Goal: Task Accomplishment & Management: Manage account settings

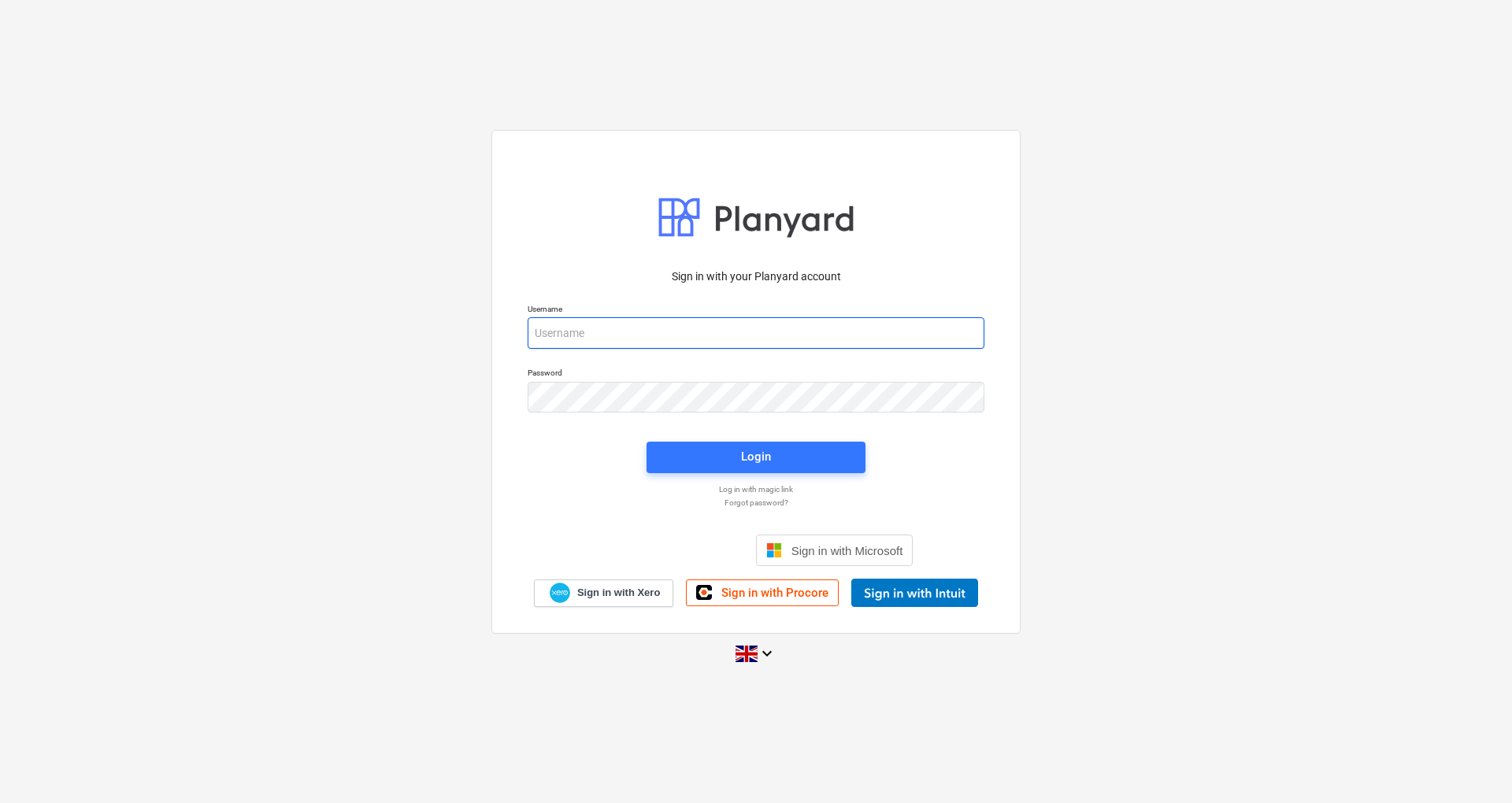
click at [679, 332] on input "email" at bounding box center [756, 332] width 457 height 31
type input "[EMAIL_ADDRESS][DOMAIN_NAME]"
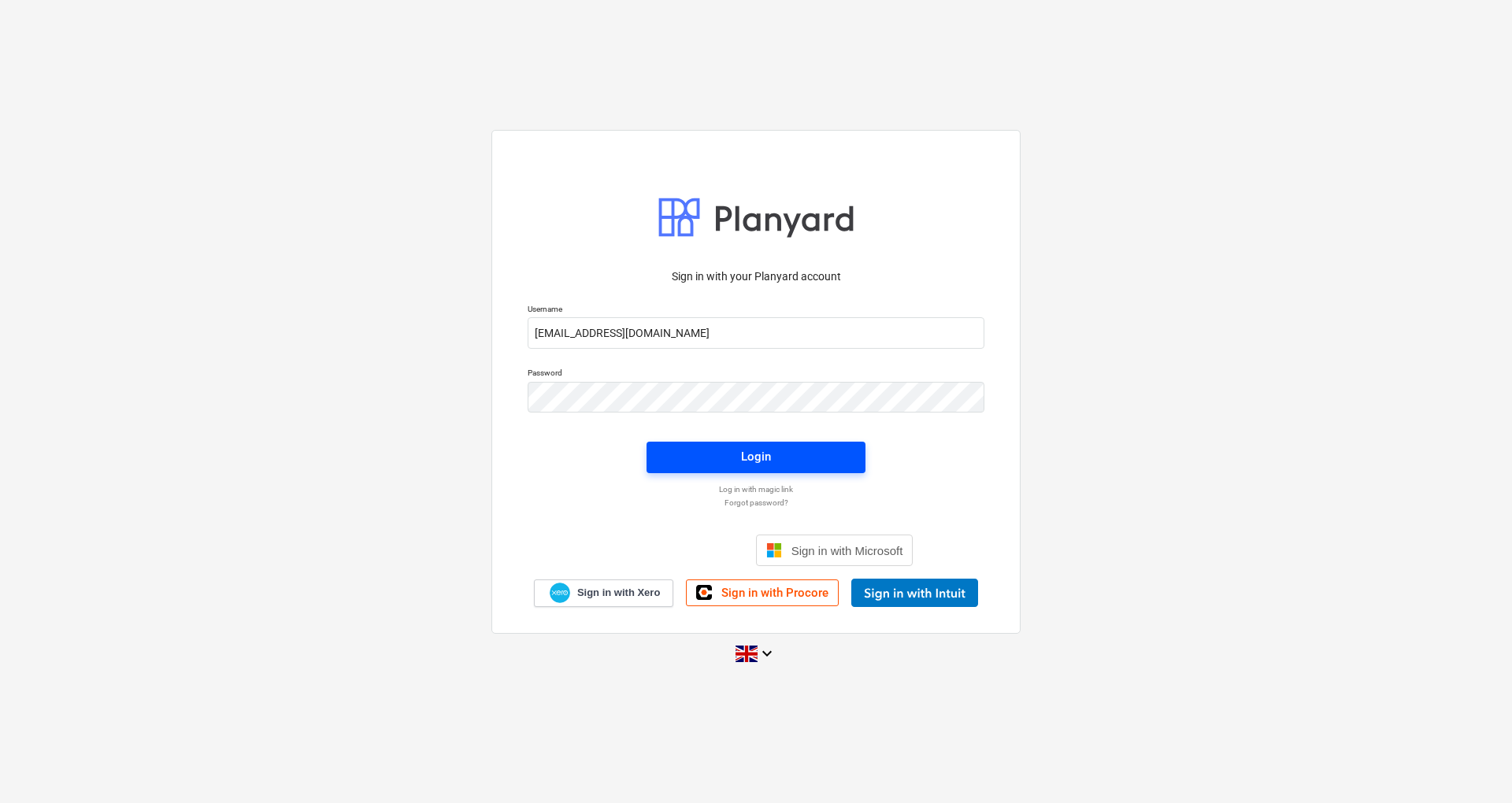
click at [750, 452] on div "Login" at bounding box center [756, 456] width 30 height 20
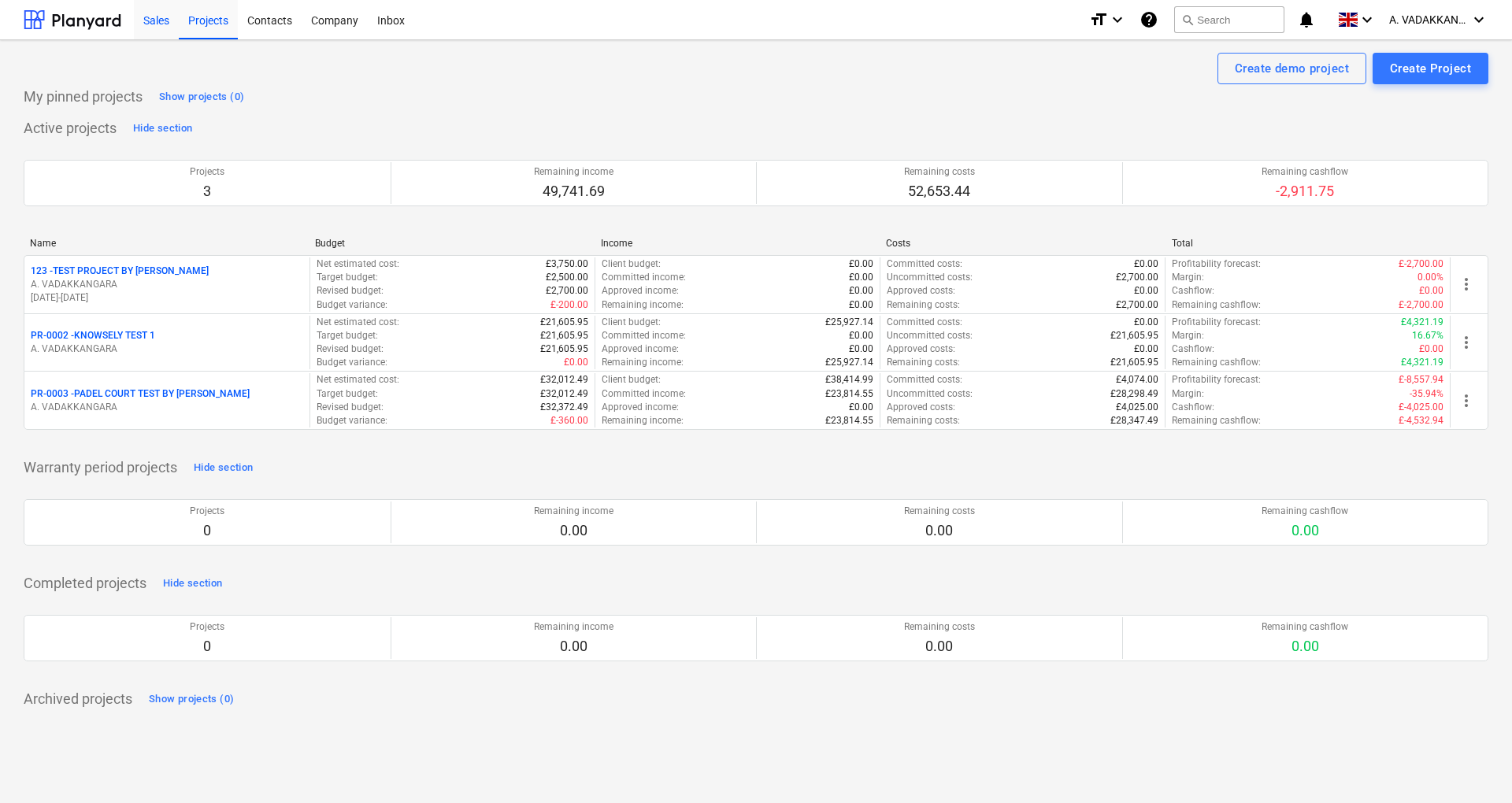
click at [163, 20] on div "Sales" at bounding box center [157, 18] width 45 height 40
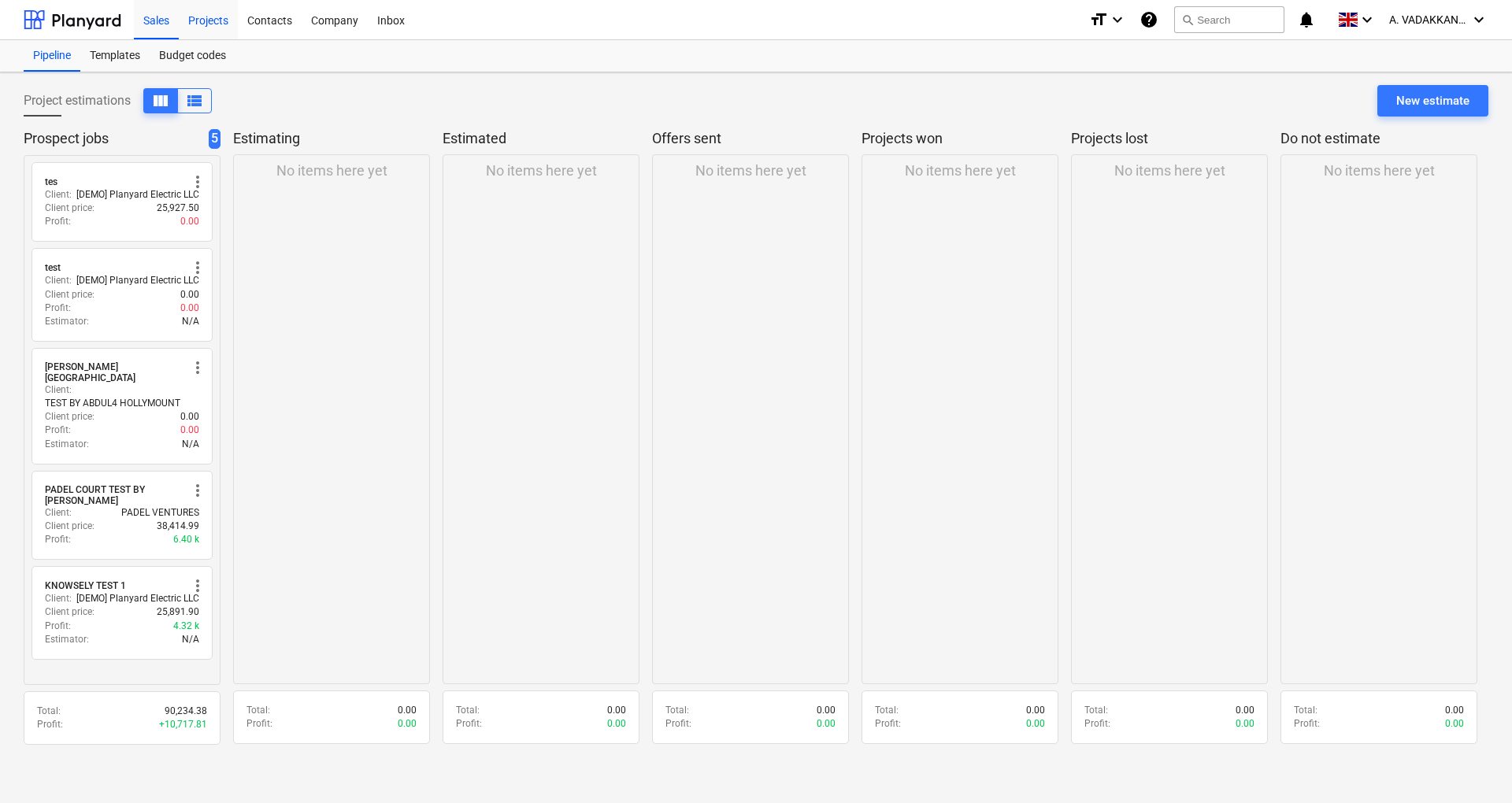
click at [216, 12] on div "Projects" at bounding box center [208, 18] width 59 height 40
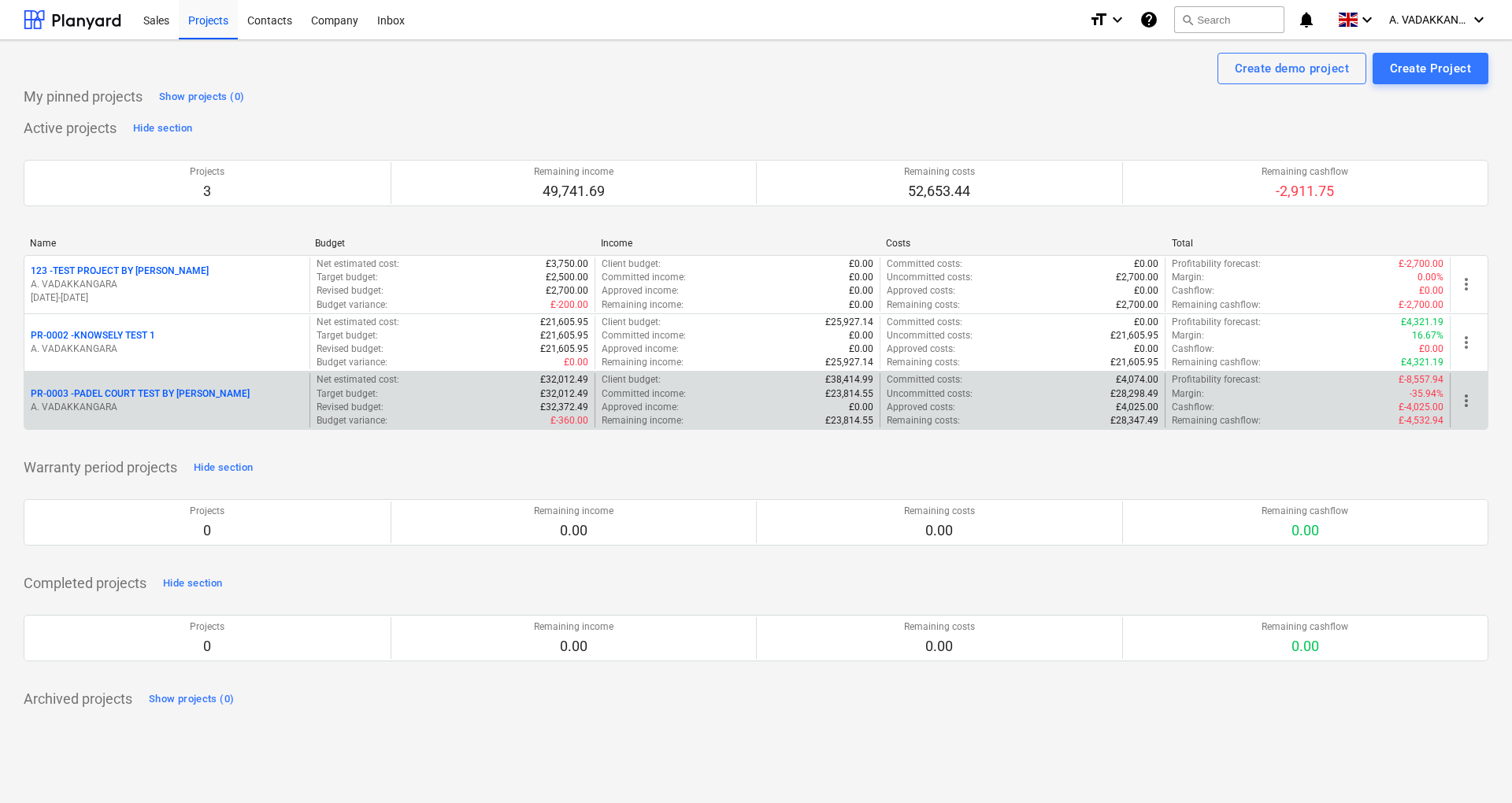
click at [233, 392] on div "PR-0003 - PADEL COURT TEST BY [PERSON_NAME]" at bounding box center [167, 394] width 272 height 14
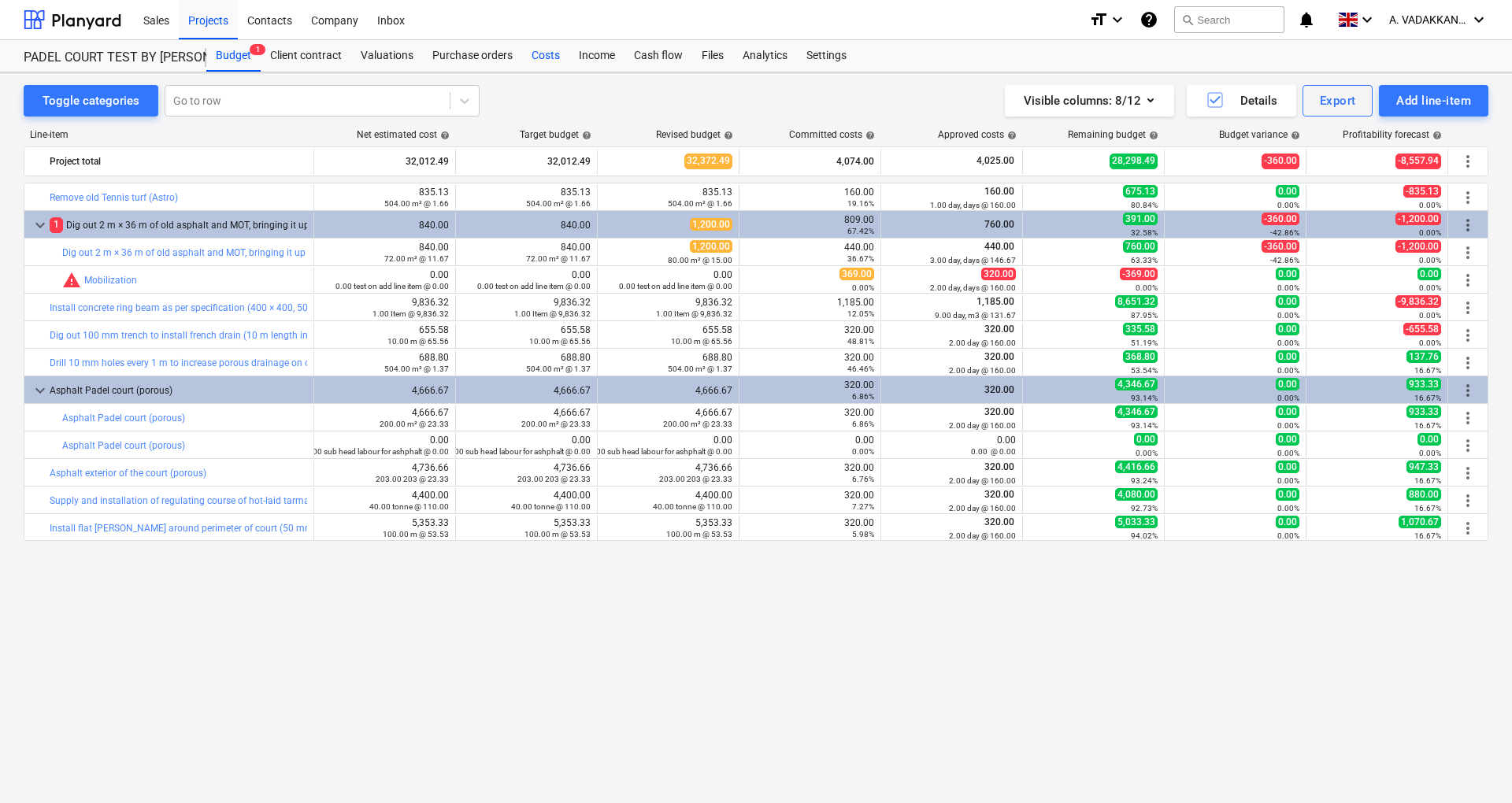
click at [536, 60] on div "Costs" at bounding box center [545, 55] width 48 height 31
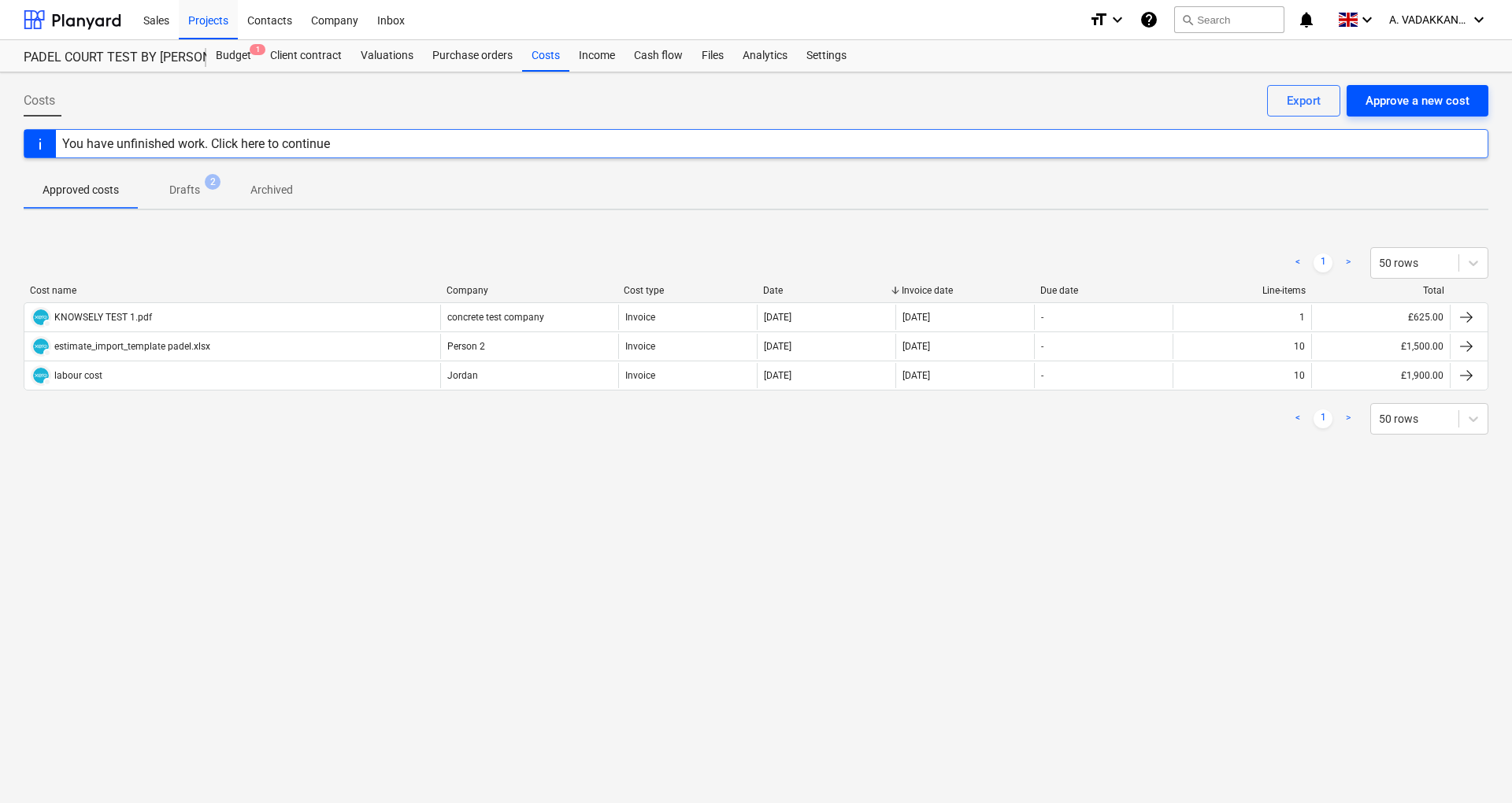
click at [1428, 97] on div "Approve a new cost" at bounding box center [1417, 100] width 104 height 20
click at [1444, 101] on div "Approve a new cost" at bounding box center [1417, 100] width 104 height 20
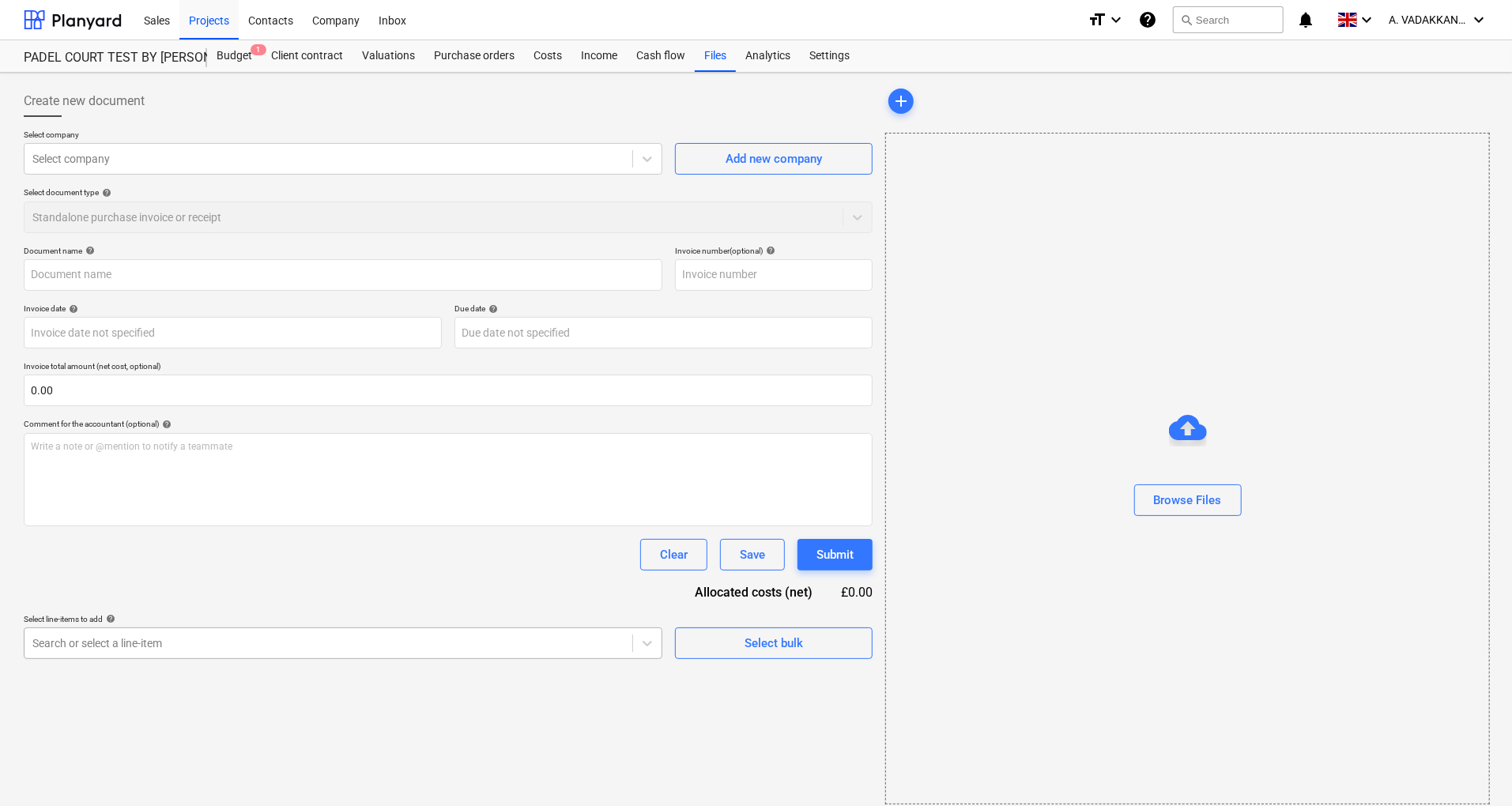
scroll to position [10, 0]
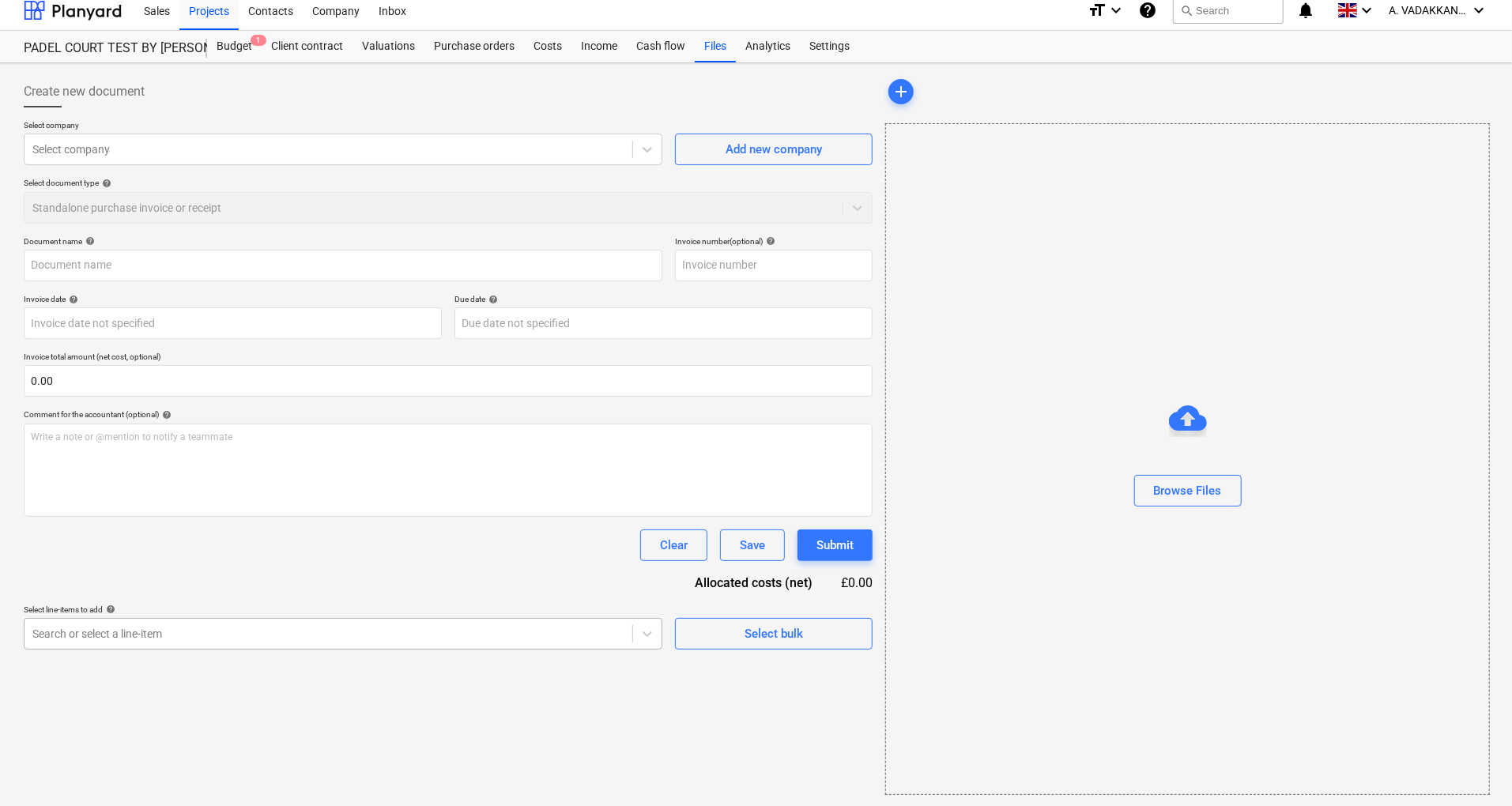
click at [292, 641] on div "Search or select a line-item" at bounding box center [328, 633] width 608 height 22
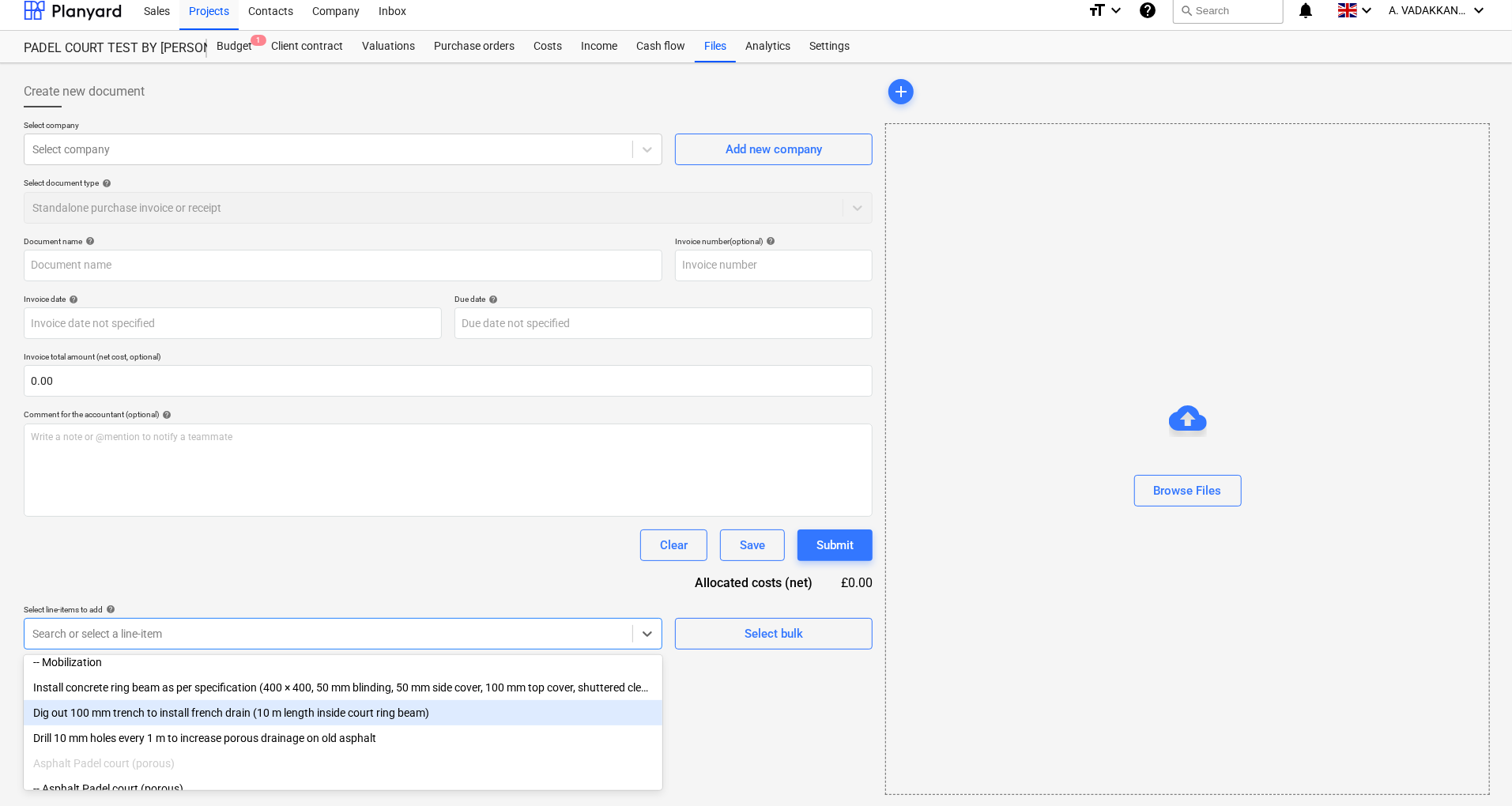
scroll to position [285, 0]
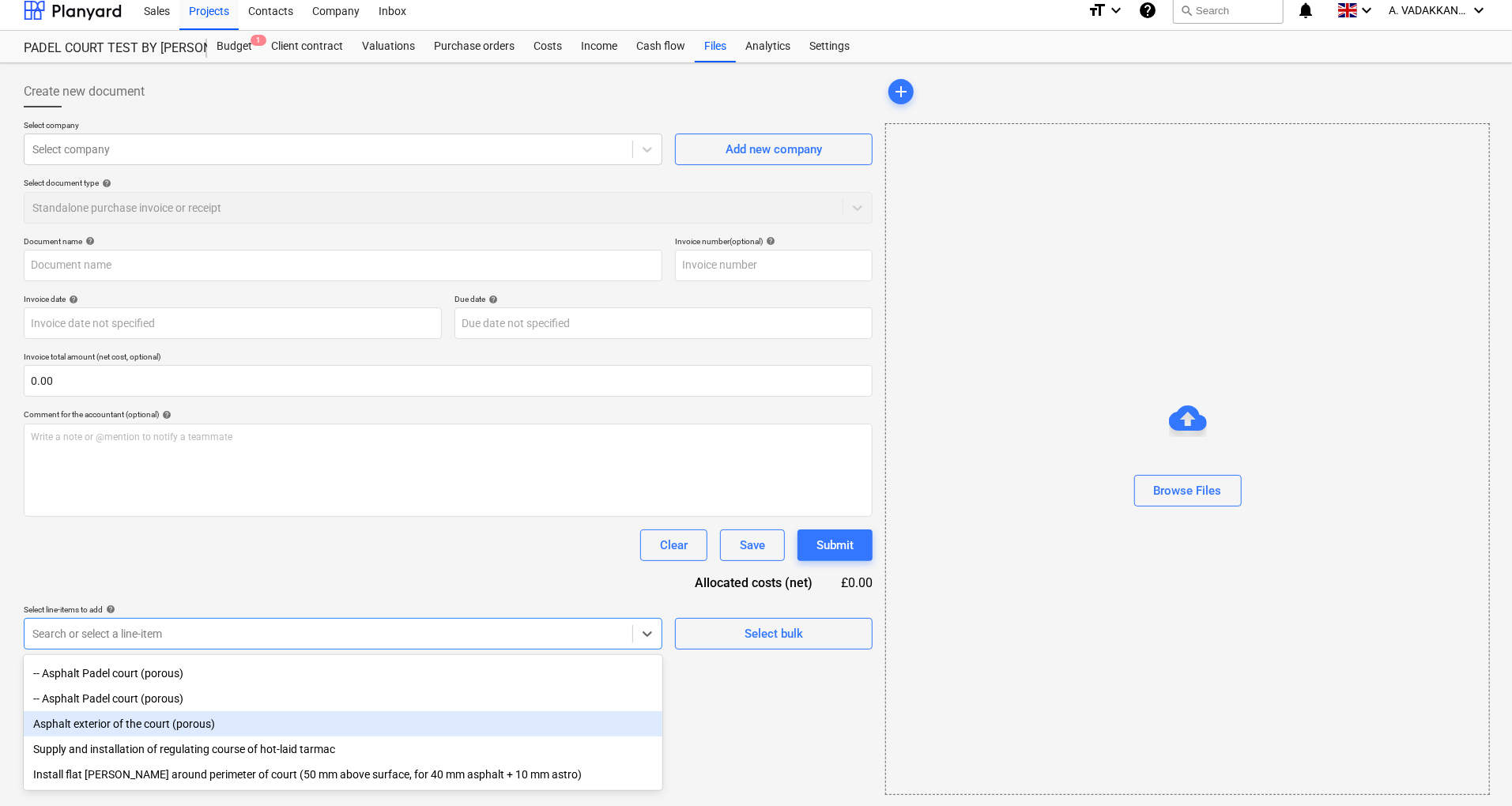
click at [104, 725] on div "Asphalt exterior of the court (porous)" at bounding box center [343, 724] width 638 height 25
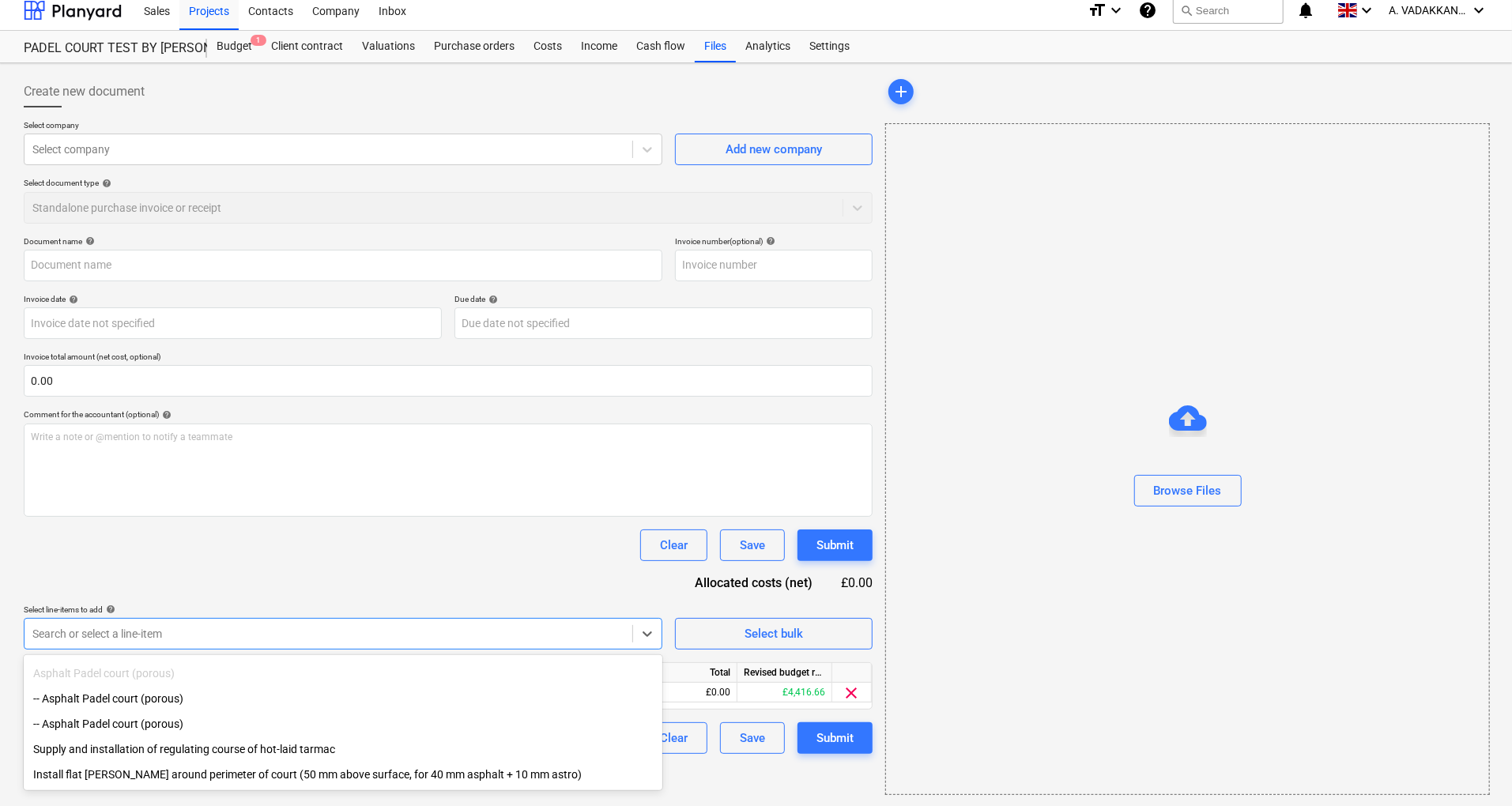
scroll to position [259, 0]
click at [763, 46] on div "Analytics" at bounding box center [768, 47] width 64 height 31
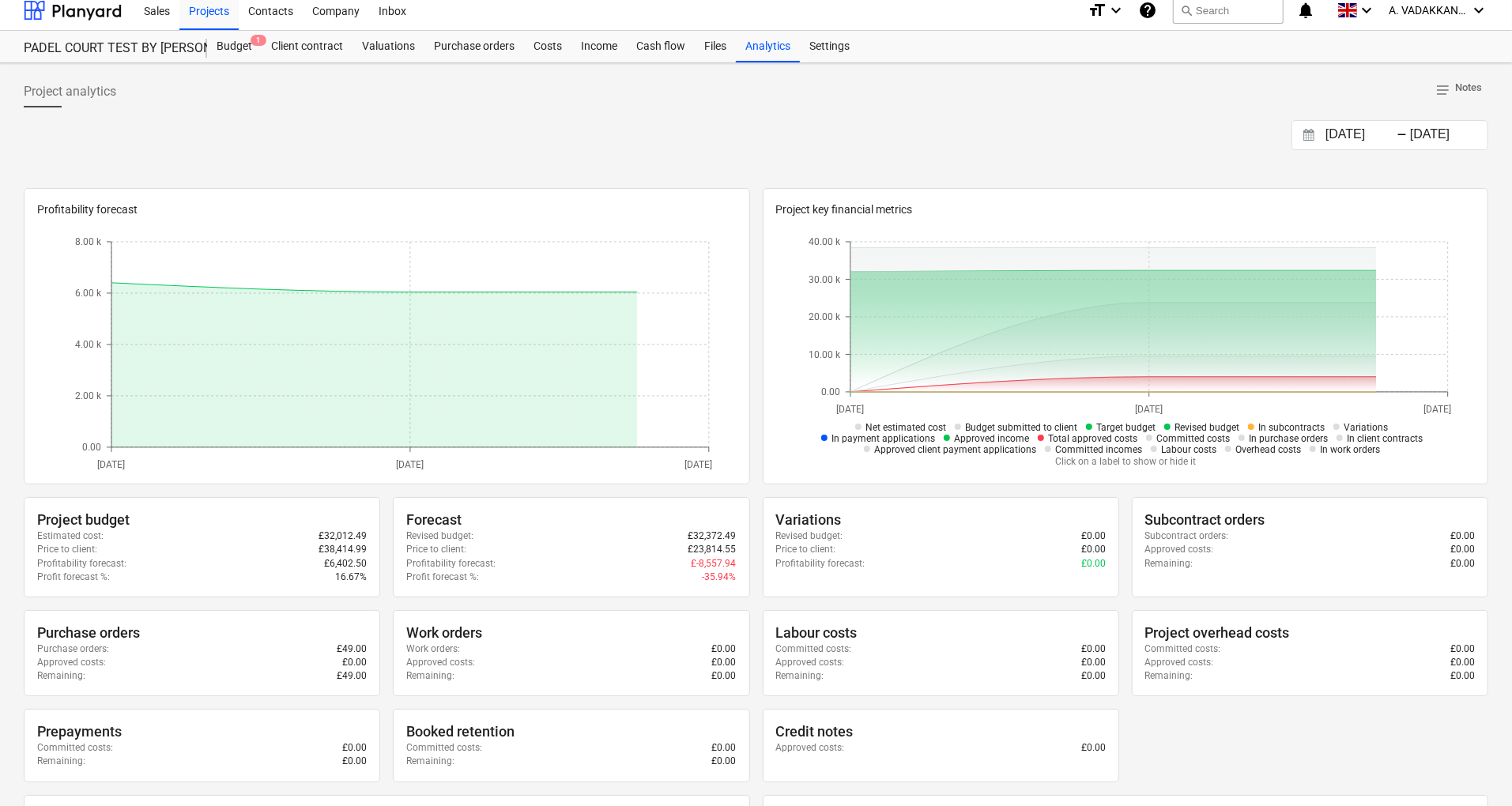
scroll to position [115, 0]
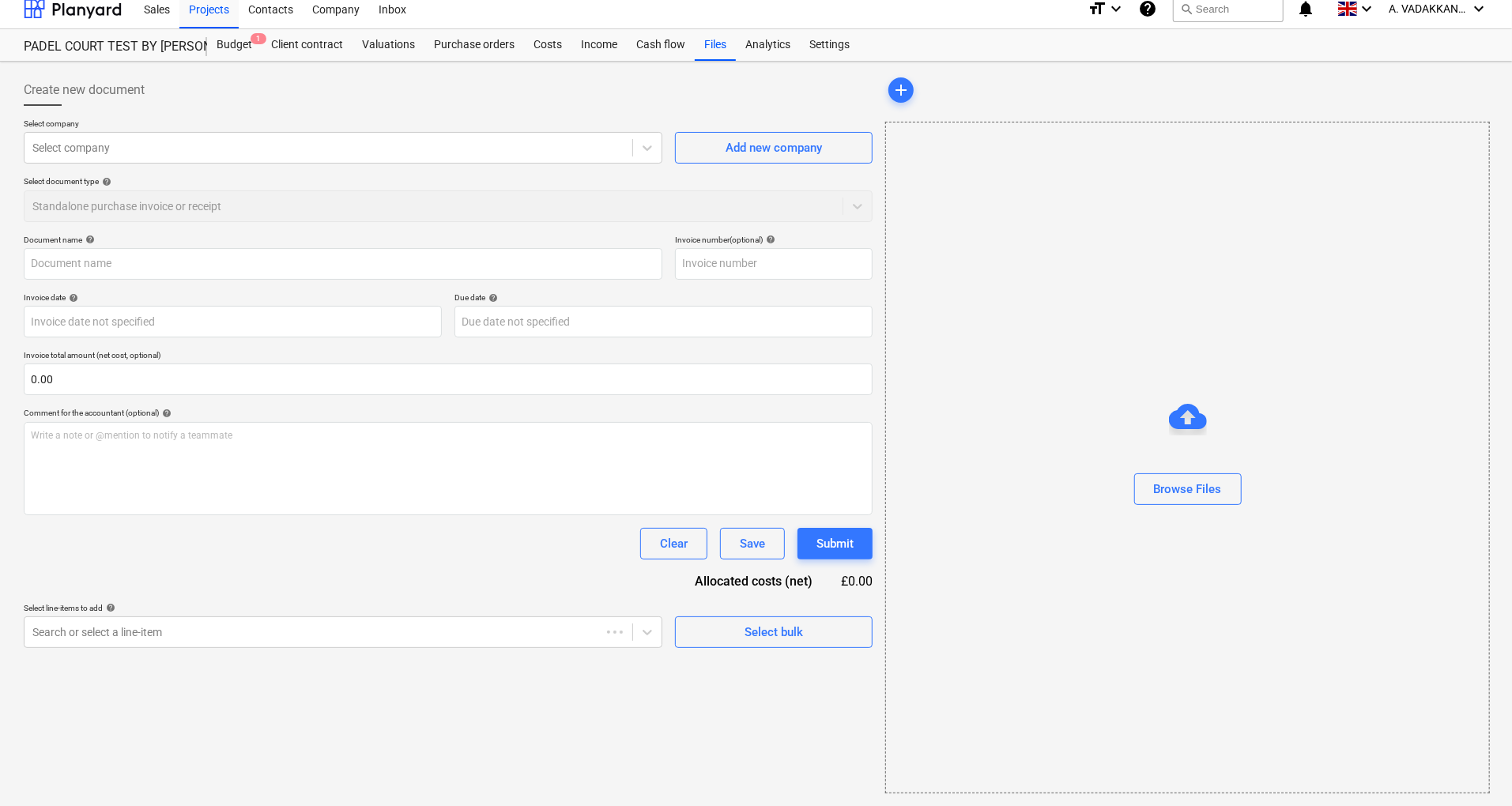
scroll to position [10, 0]
click at [470, 42] on div "Purchase orders" at bounding box center [474, 47] width 100 height 31
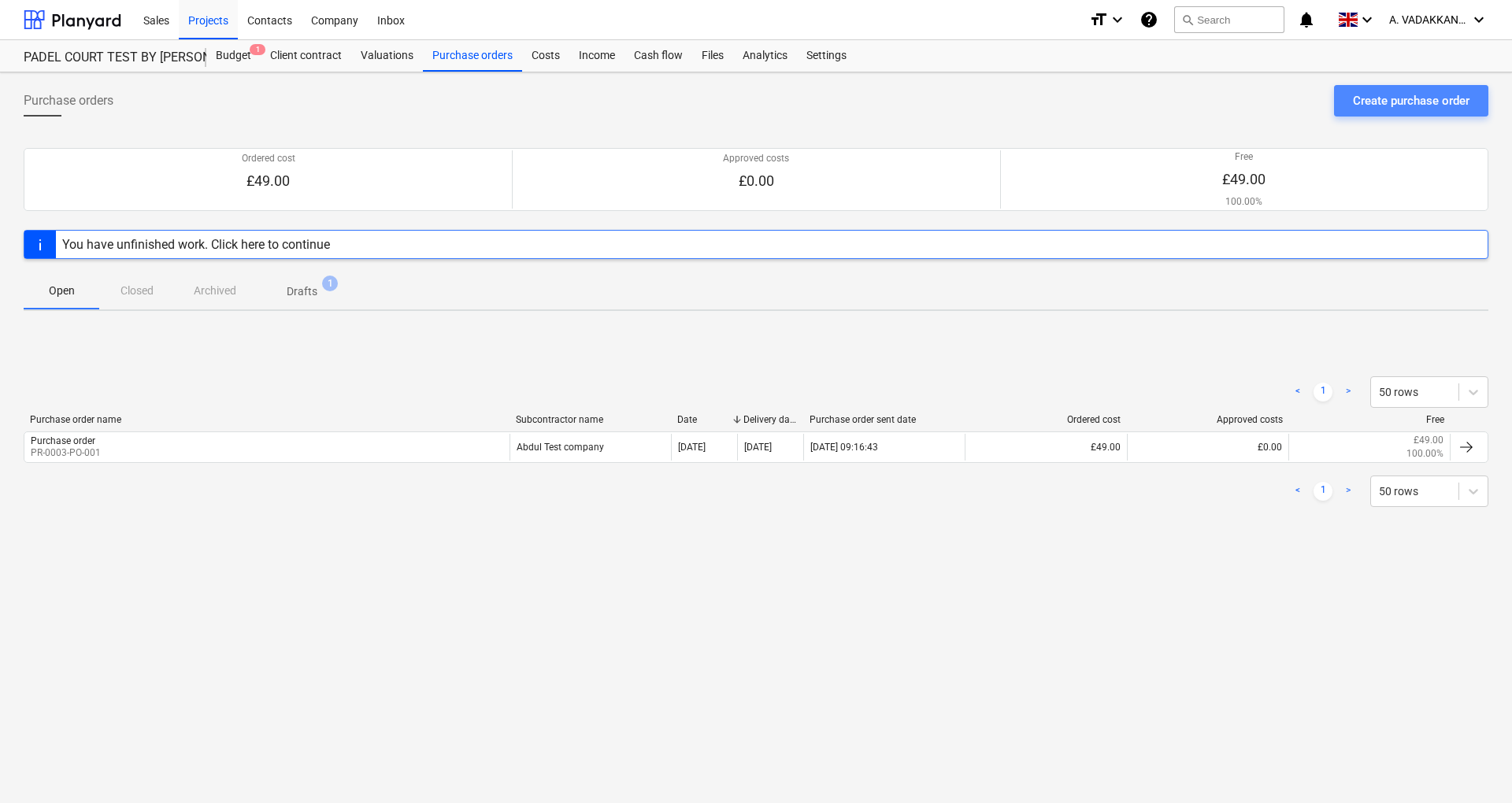
click at [1390, 107] on div "Create purchase order" at bounding box center [1411, 100] width 117 height 20
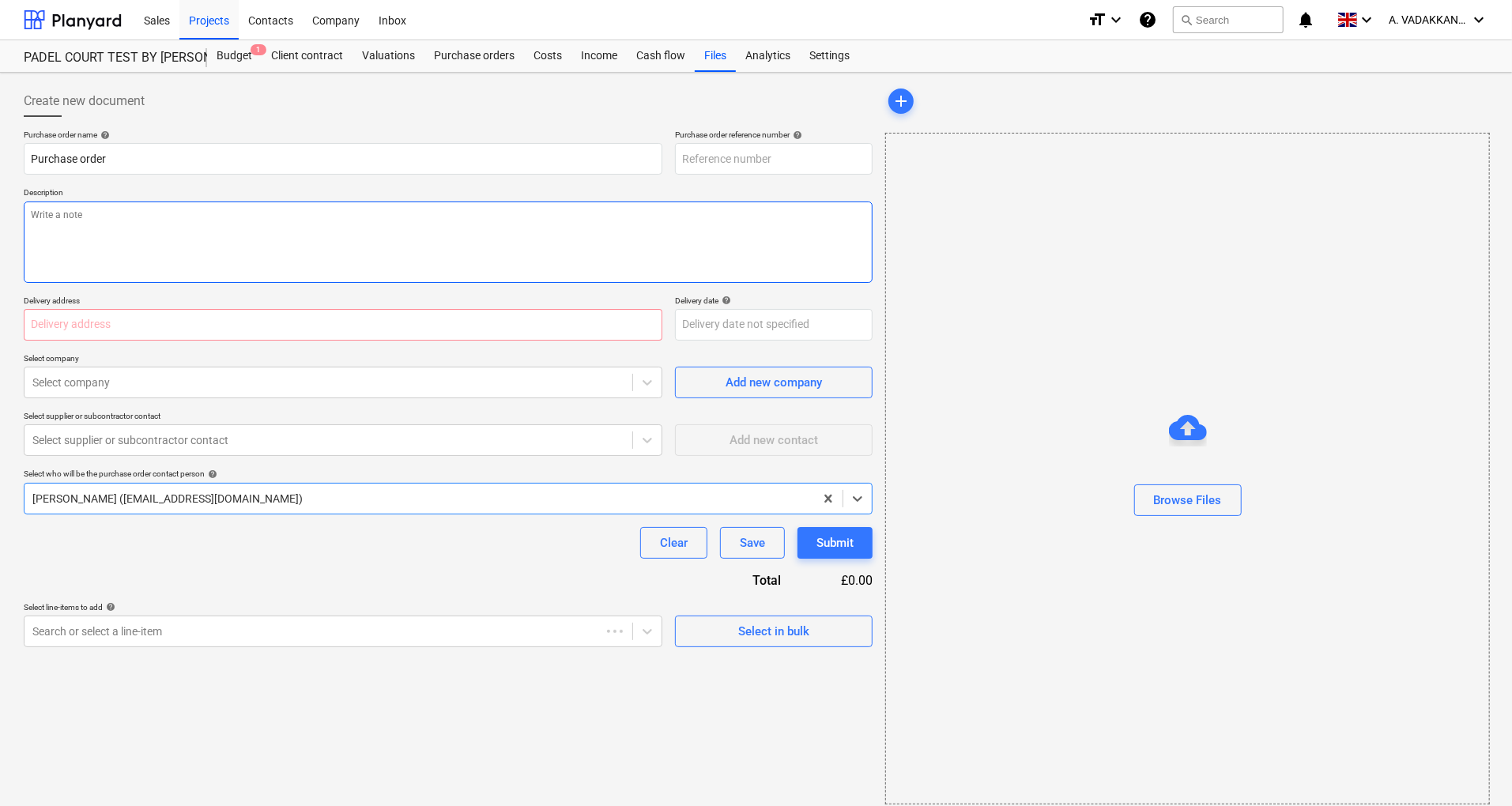
type textarea "x"
type input "PR-0003-PO-004"
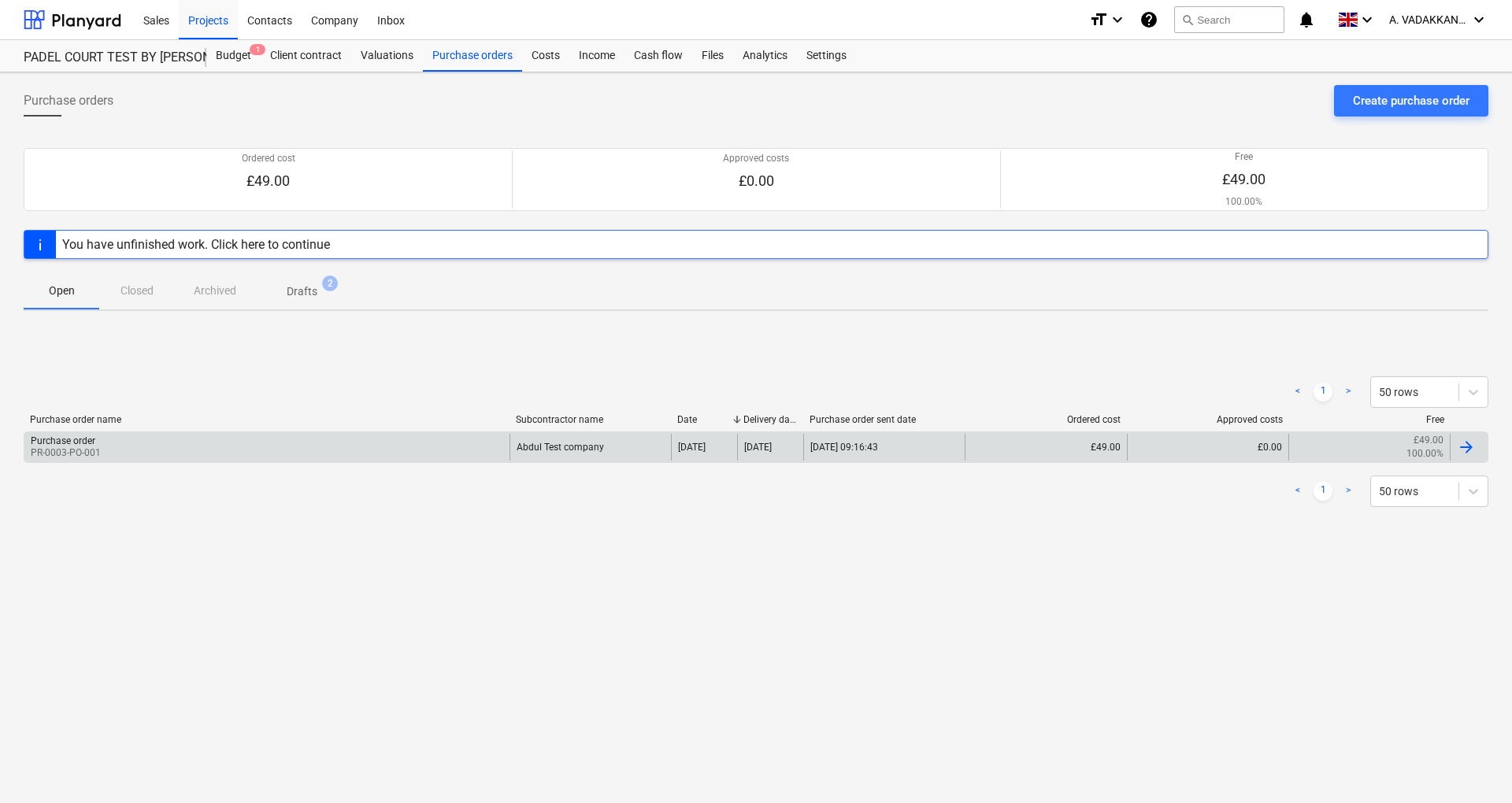
click at [197, 443] on div "Purchase order PR-0003-PO-001" at bounding box center [266, 447] width 485 height 27
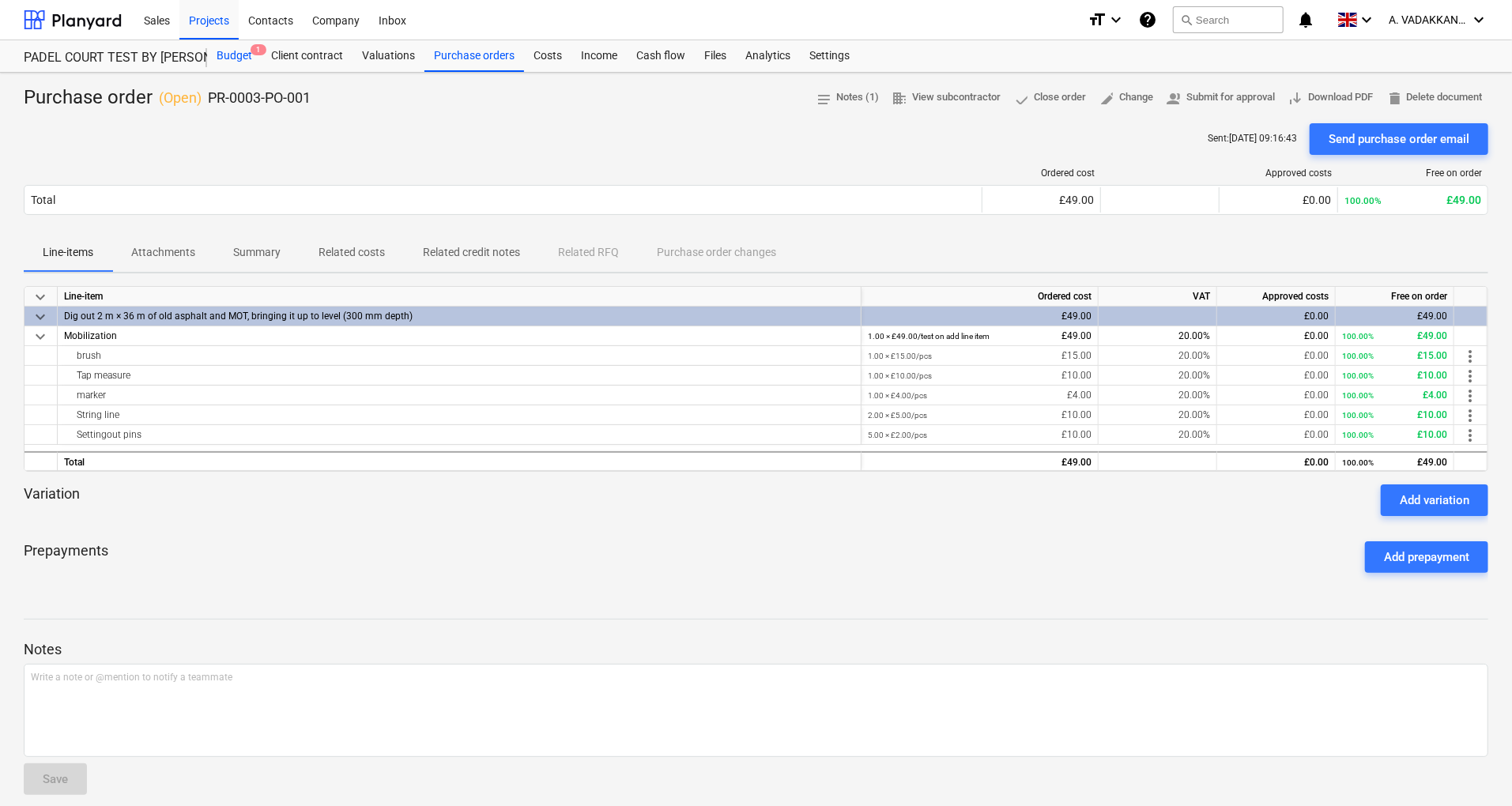
click at [225, 56] on div "Budget 1" at bounding box center [234, 56] width 55 height 31
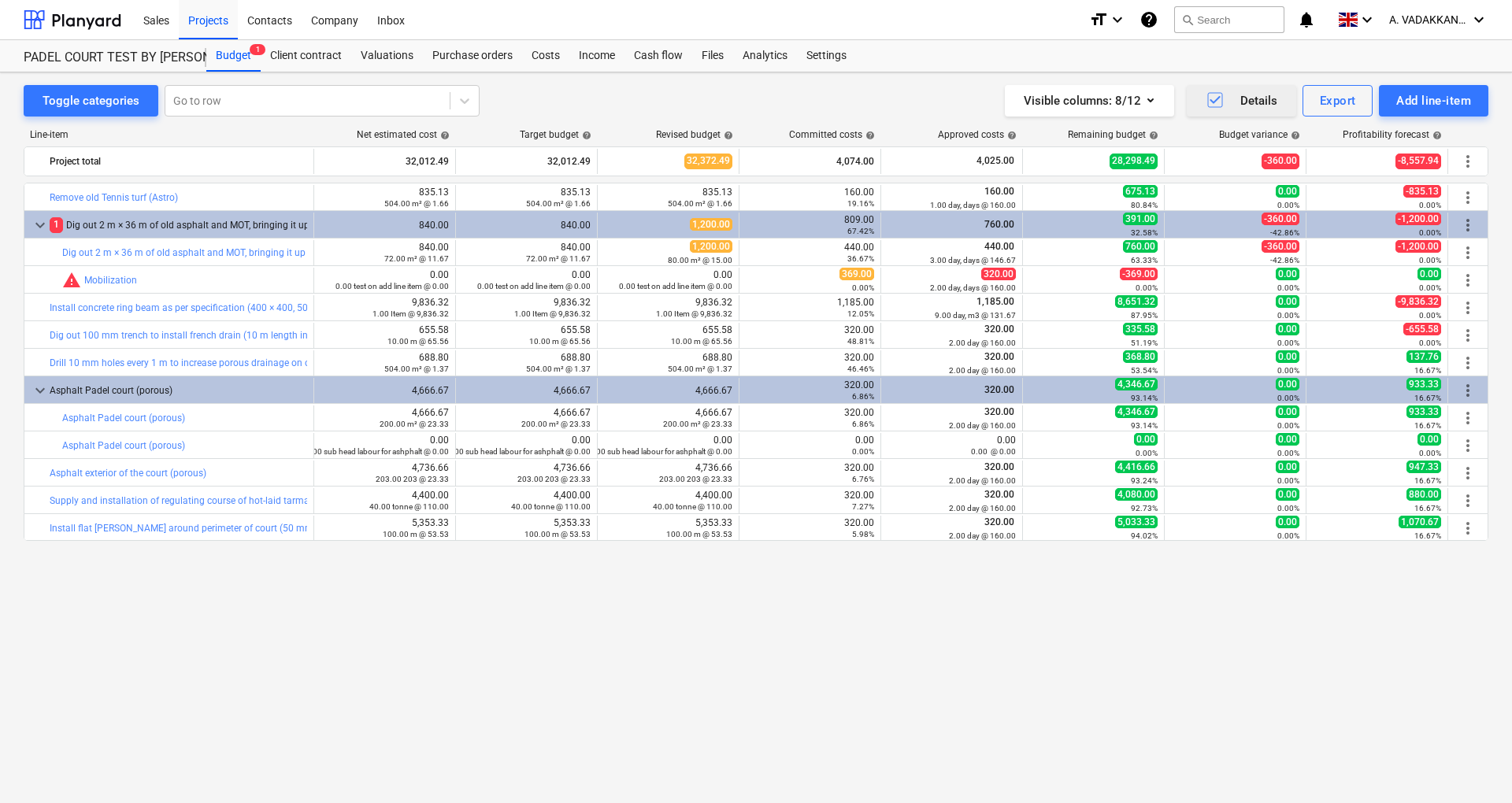
click at [1208, 100] on icon "button" at bounding box center [1214, 100] width 15 height 15
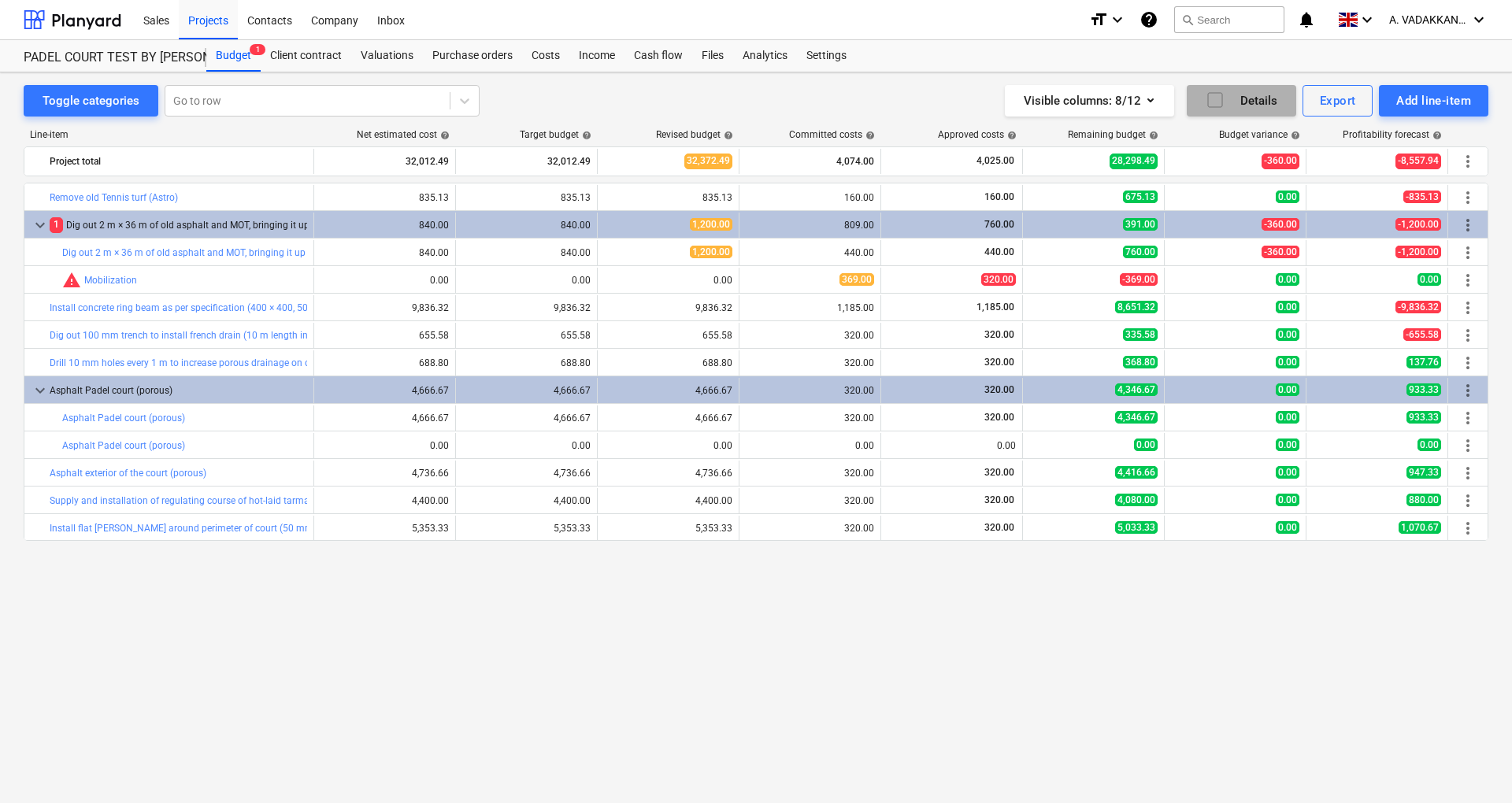
click at [1219, 99] on icon "button" at bounding box center [1214, 99] width 18 height 18
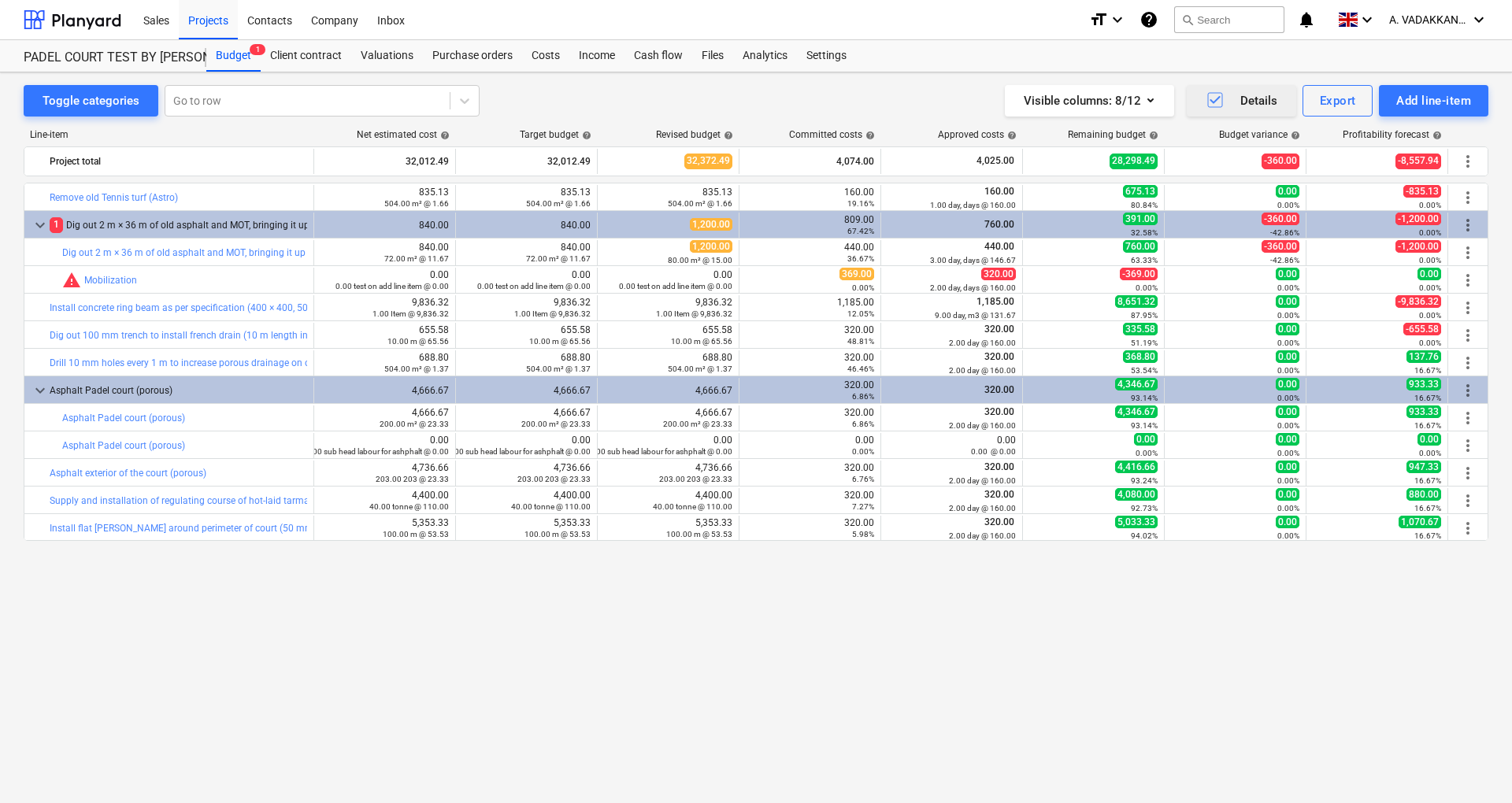
click at [1223, 94] on icon "button" at bounding box center [1214, 99] width 18 height 18
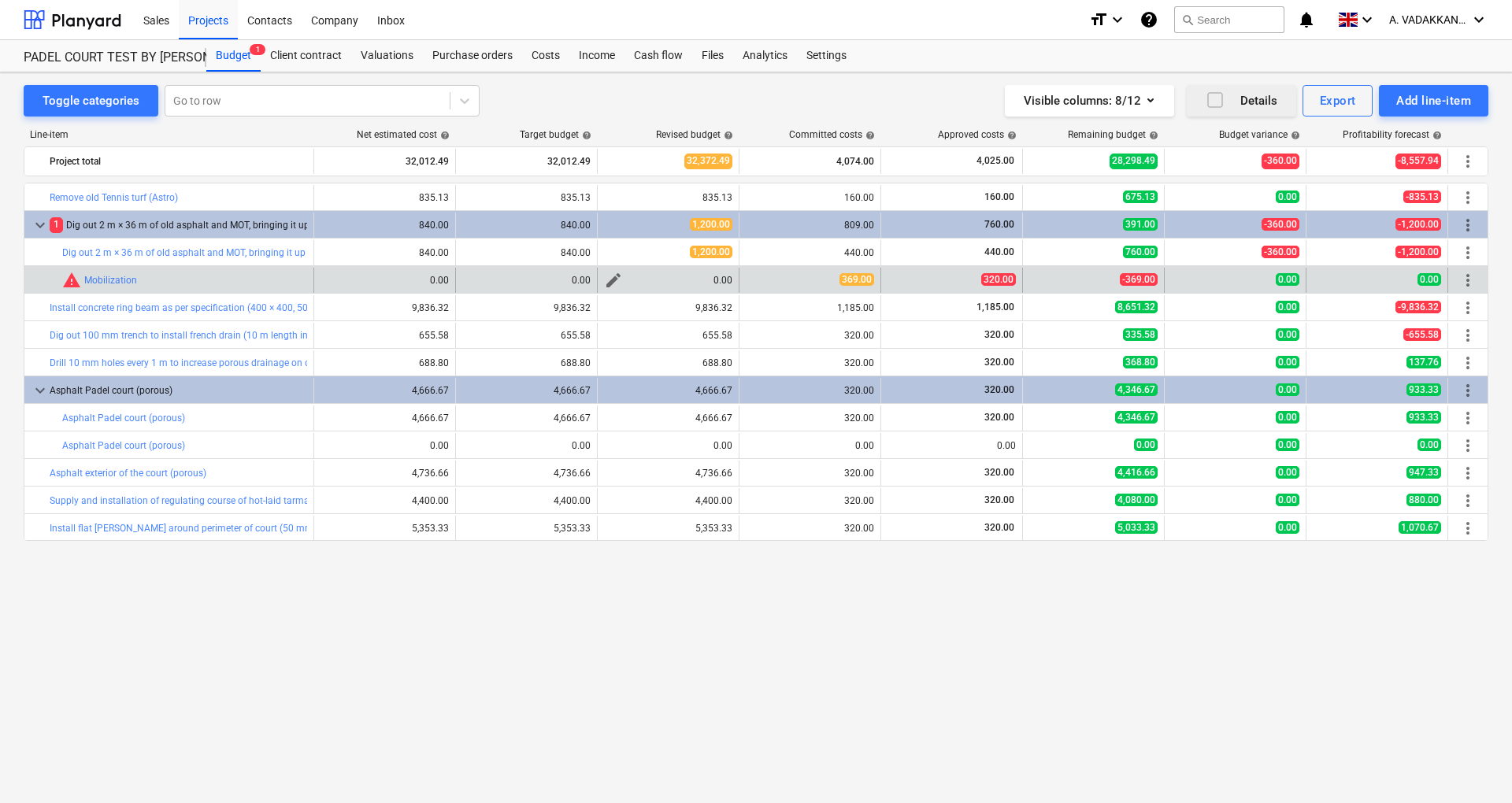
click at [610, 279] on span "edit" at bounding box center [613, 280] width 18 height 18
type textarea "x"
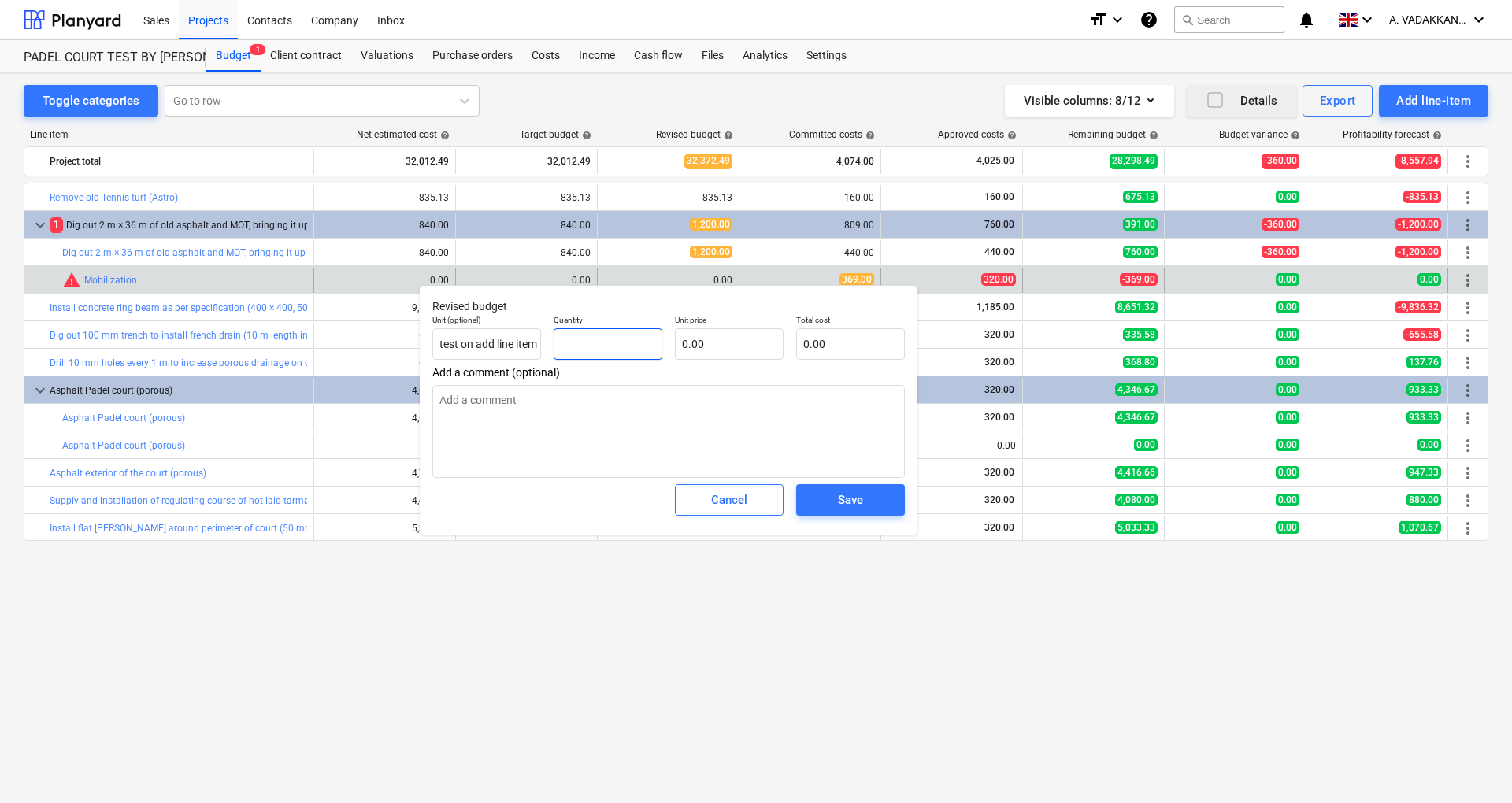
click at [615, 351] on input "text" at bounding box center [608, 344] width 109 height 31
type textarea "x"
type input "1"
type textarea "x"
type input "1.00"
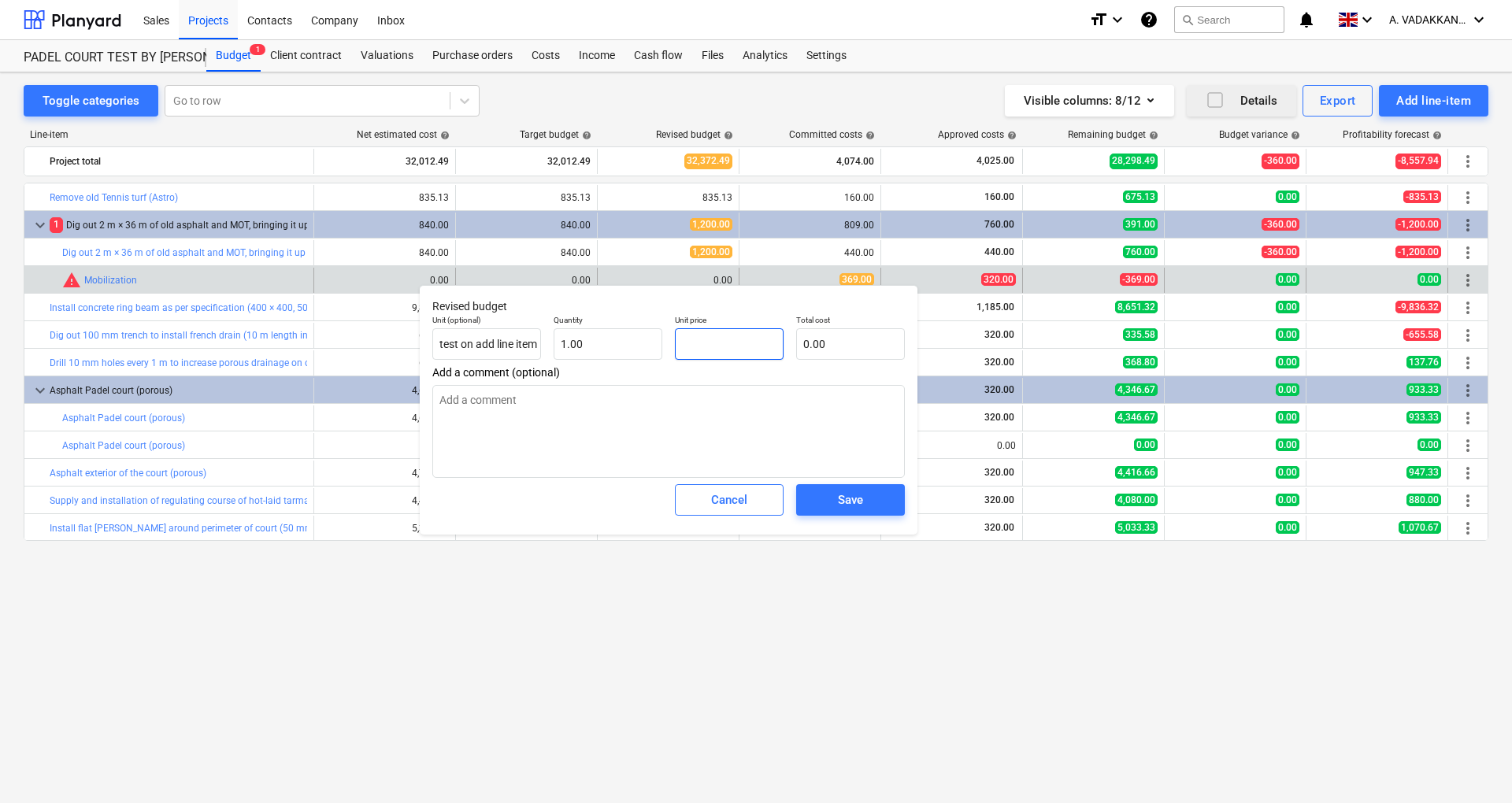
click at [679, 340] on input "text" at bounding box center [729, 344] width 109 height 31
type textarea "x"
type input "5"
type input "5.00"
type textarea "x"
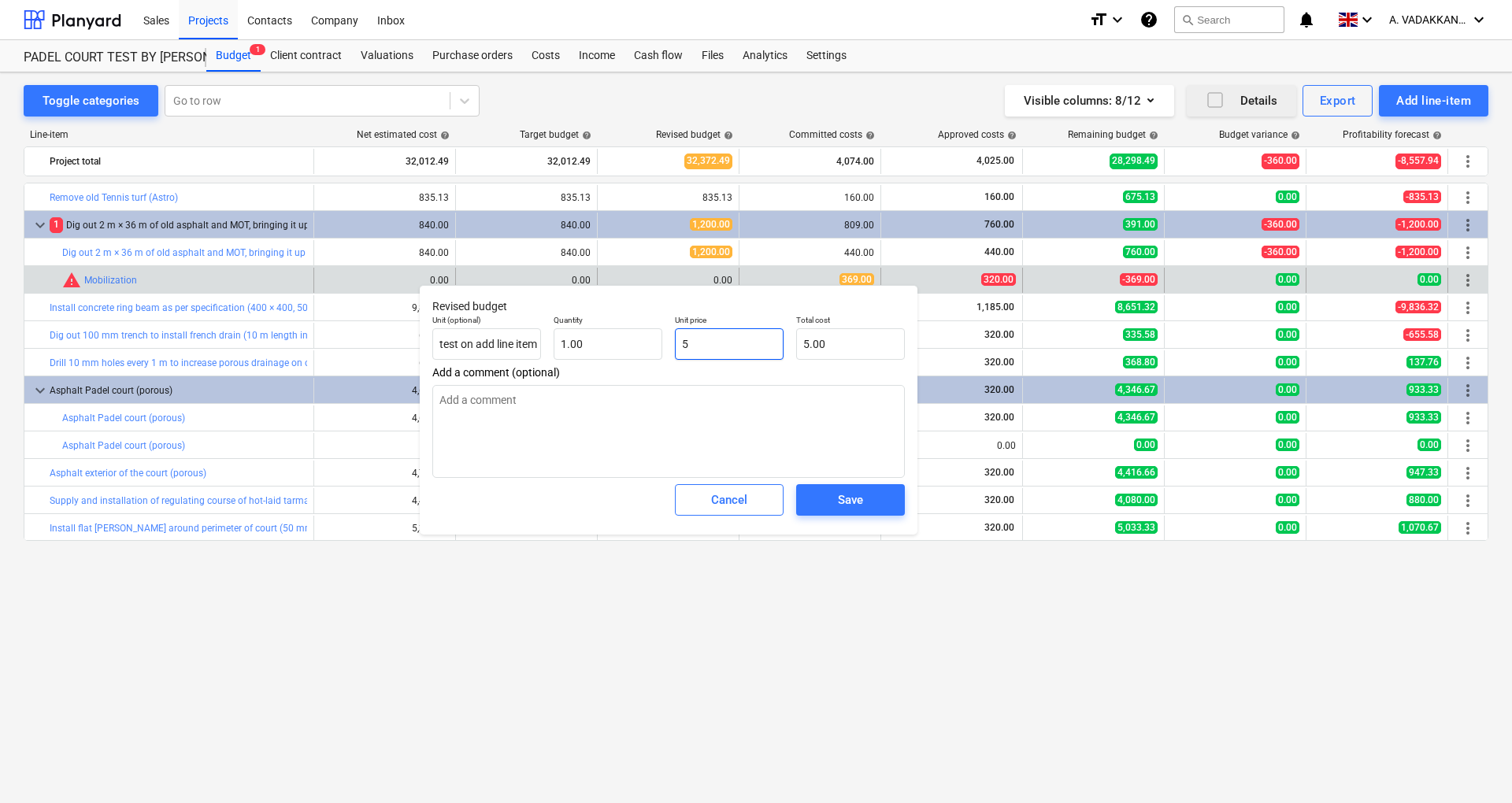
type input "5-"
type input "0.00"
type textarea "x"
type input "5--"
type textarea "x"
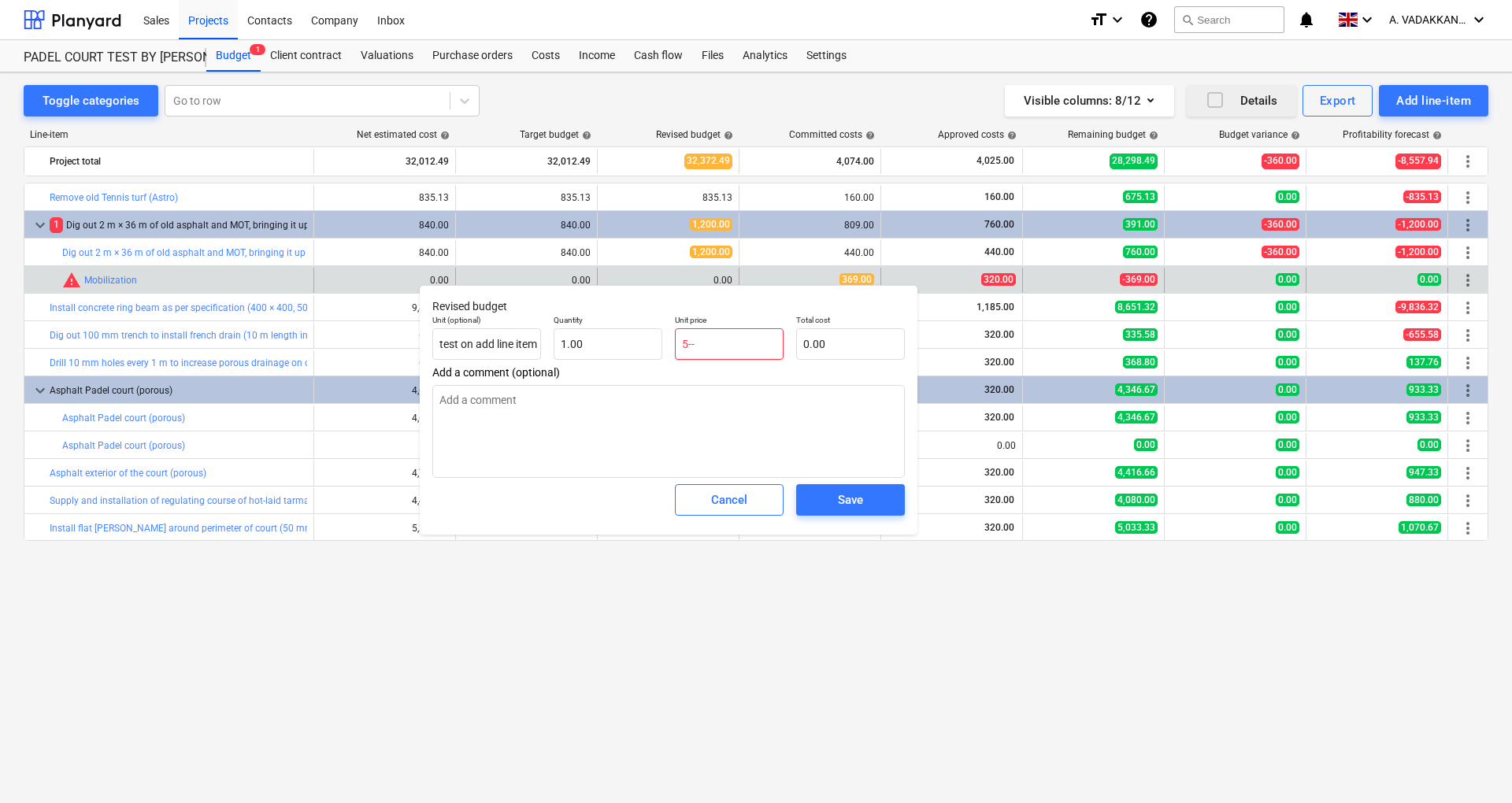
type input "5-"
type textarea "x"
type input "5-0"
type textarea "x"
type input "5-00"
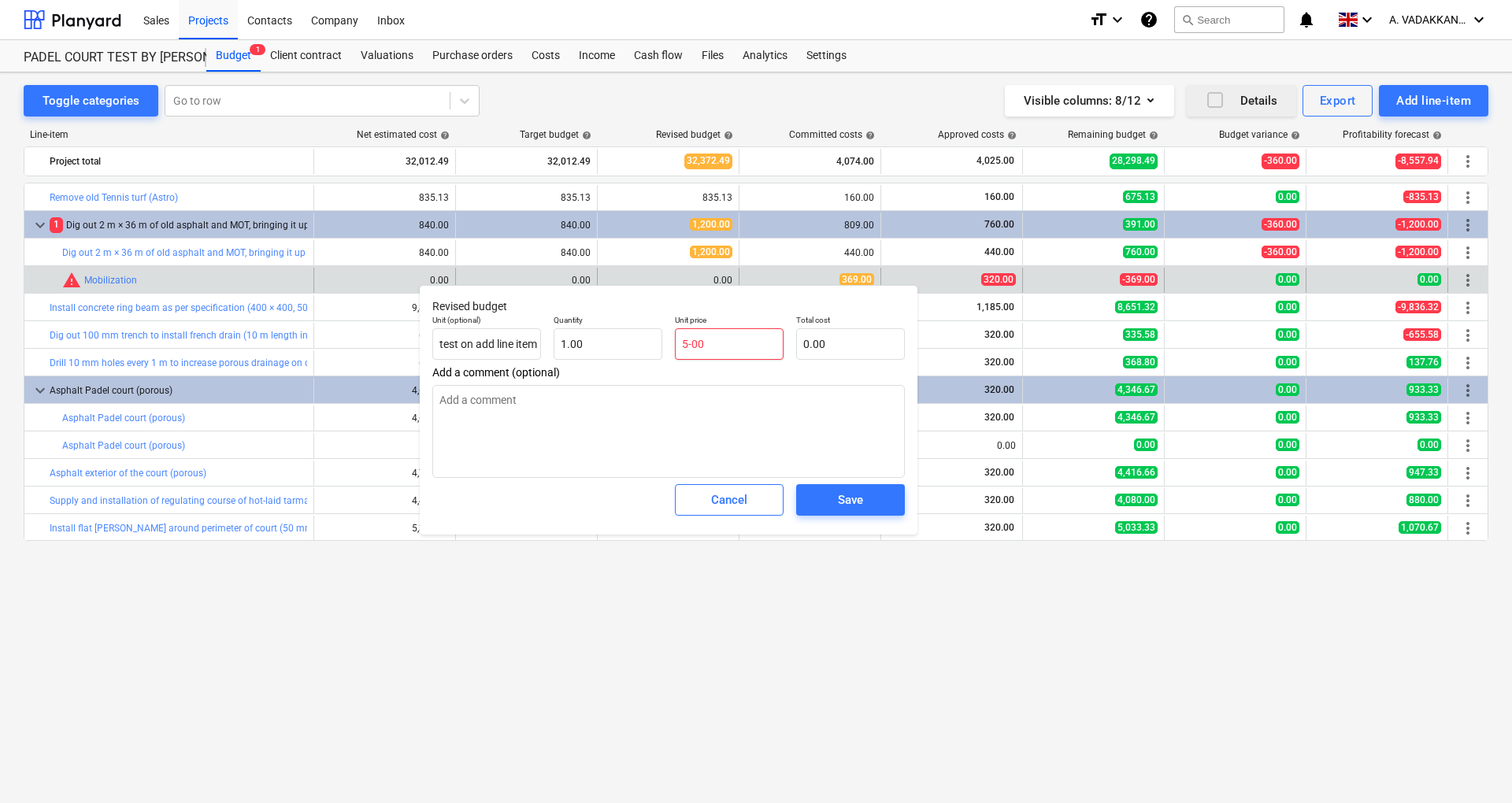
type textarea "x"
type input "5-0"
type textarea "x"
type input "5-"
type textarea "x"
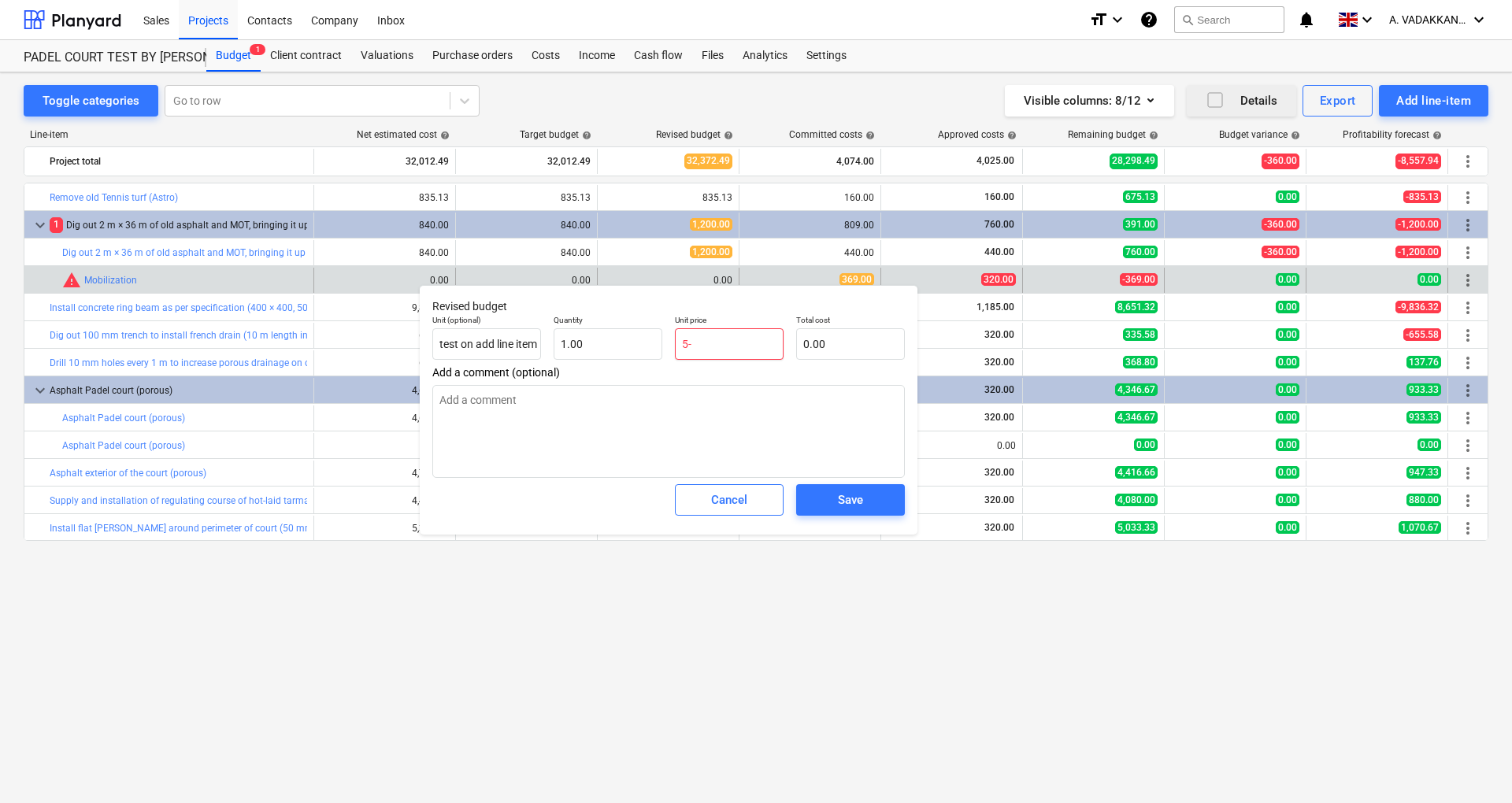
type input "5"
type input "5.00"
type textarea "x"
type input "50"
type input "50.00"
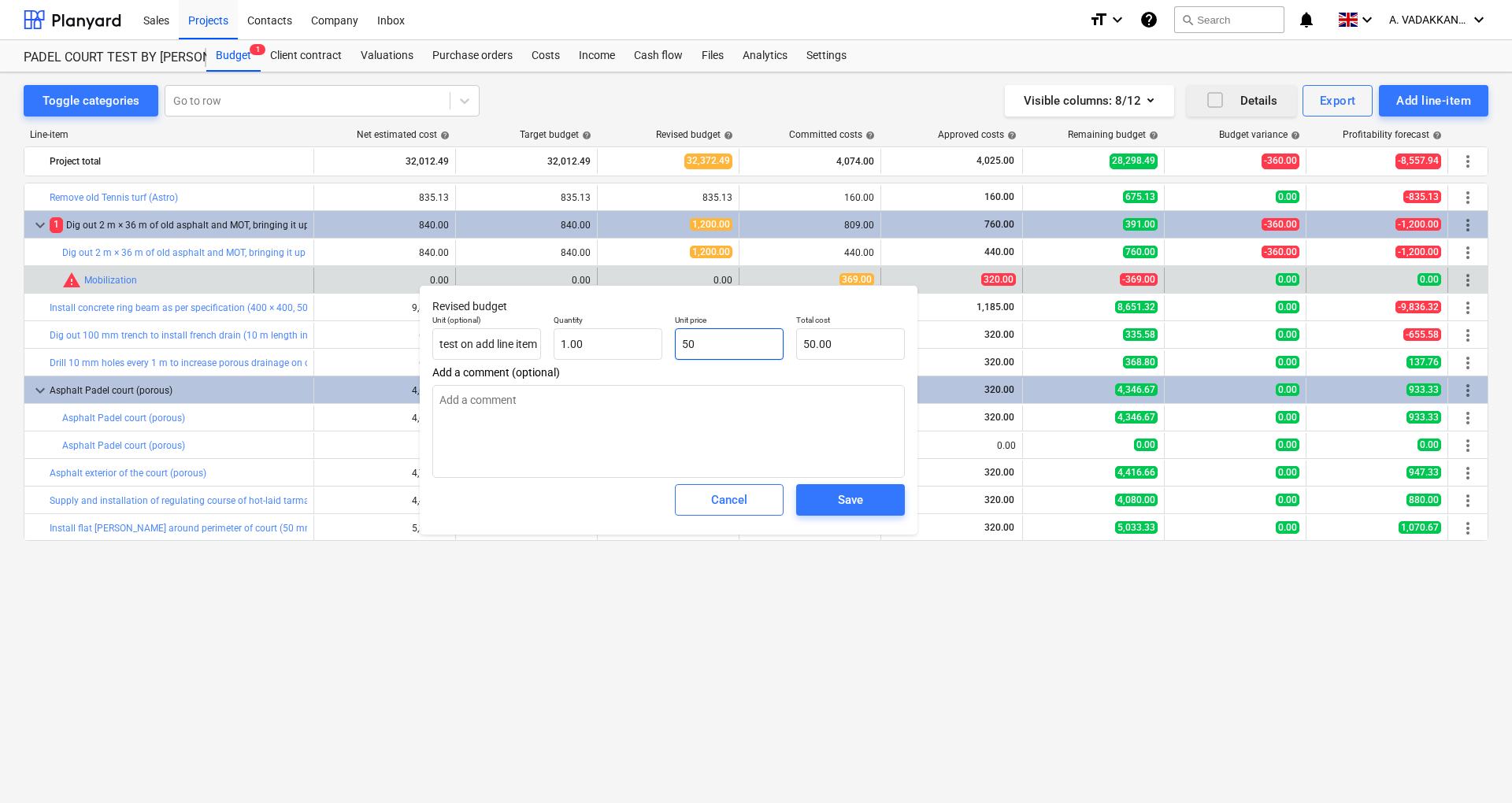
type textarea "x"
type input "500"
type input "500.00"
type input "500"
type textarea "x"
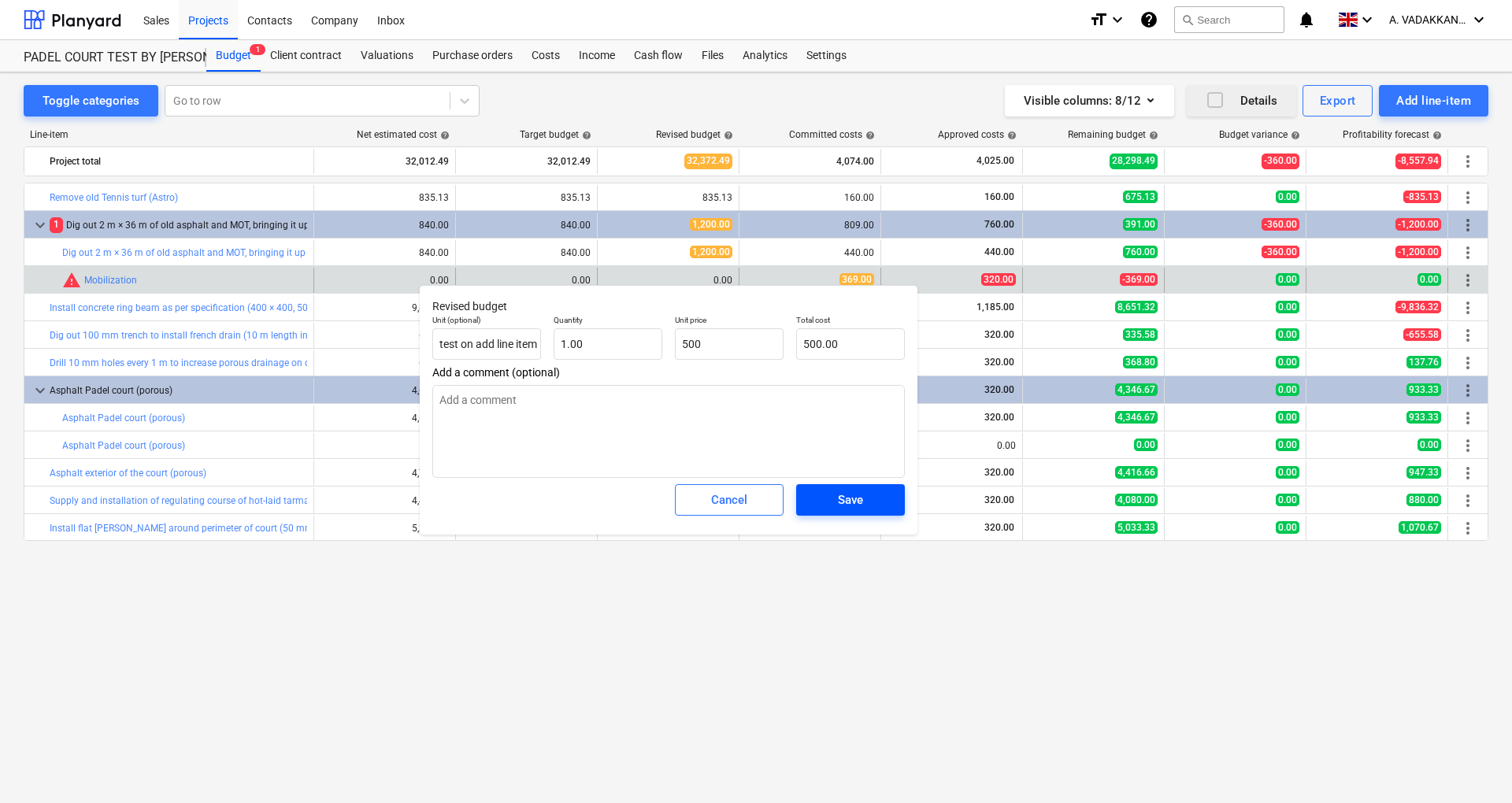
type input "500.00"
click at [814, 493] on button "Save" at bounding box center [851, 500] width 109 height 31
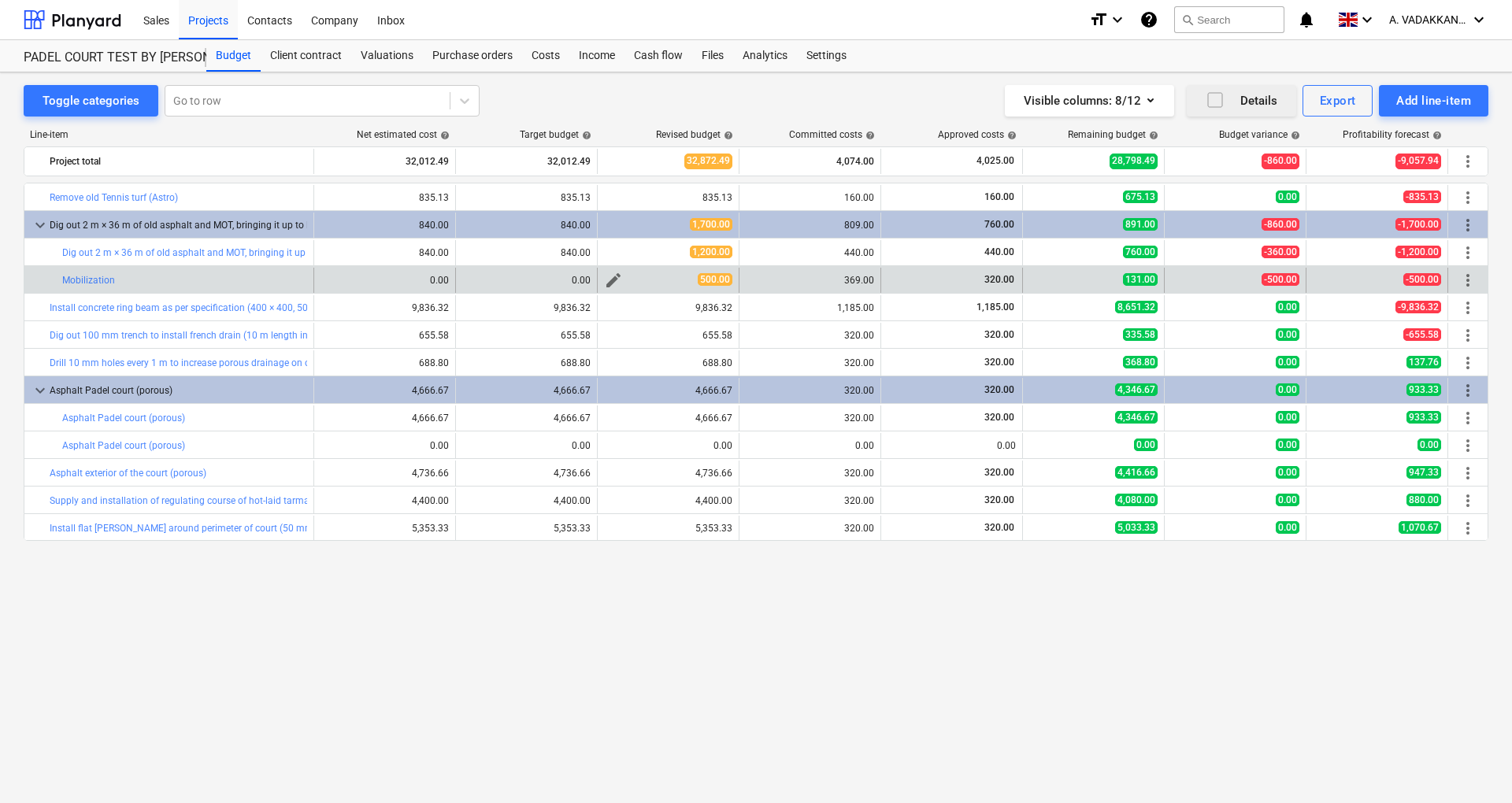
click at [611, 284] on span "edit" at bounding box center [613, 280] width 18 height 18
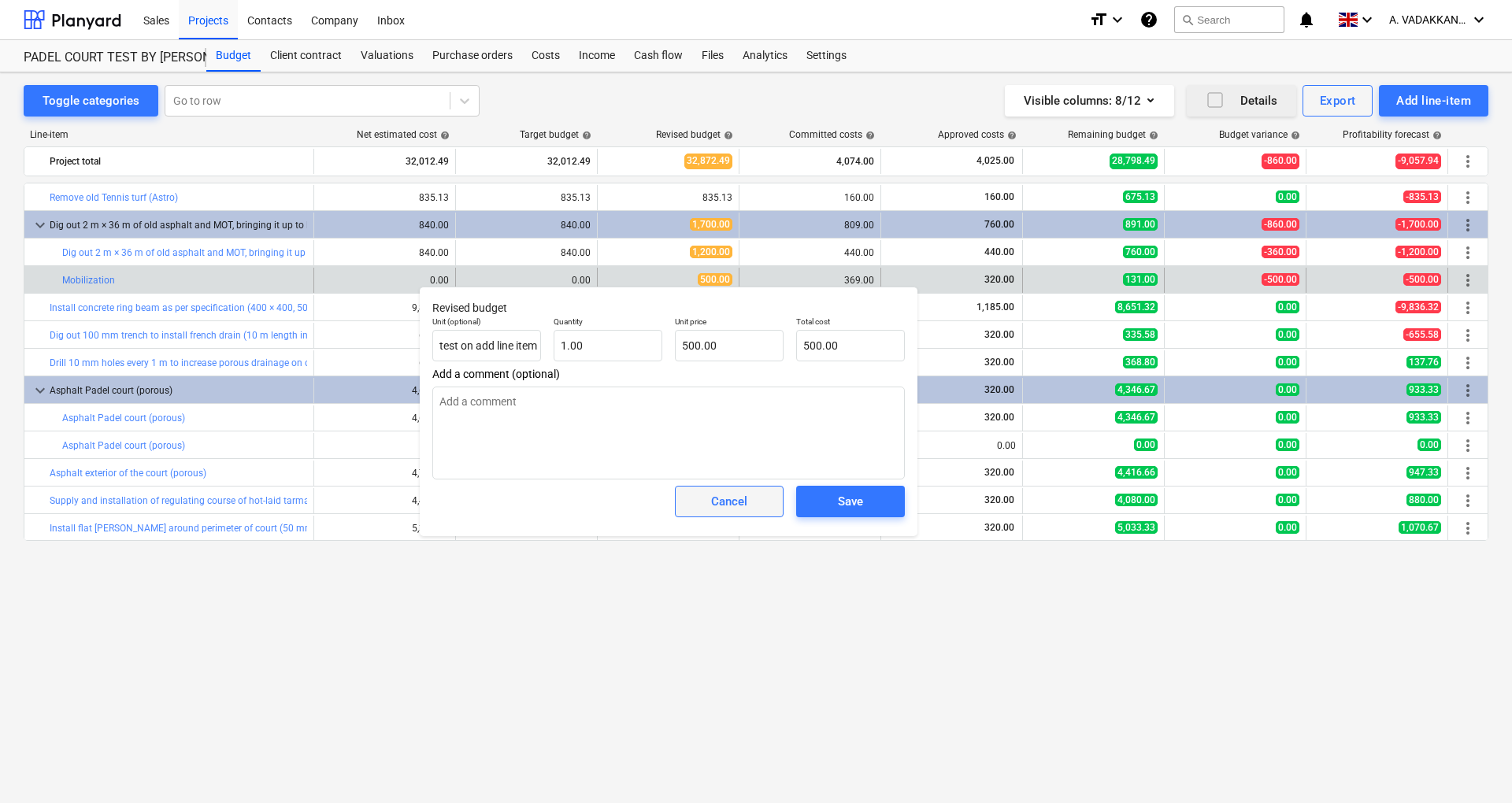
click at [726, 504] on div "Cancel" at bounding box center [728, 501] width 36 height 20
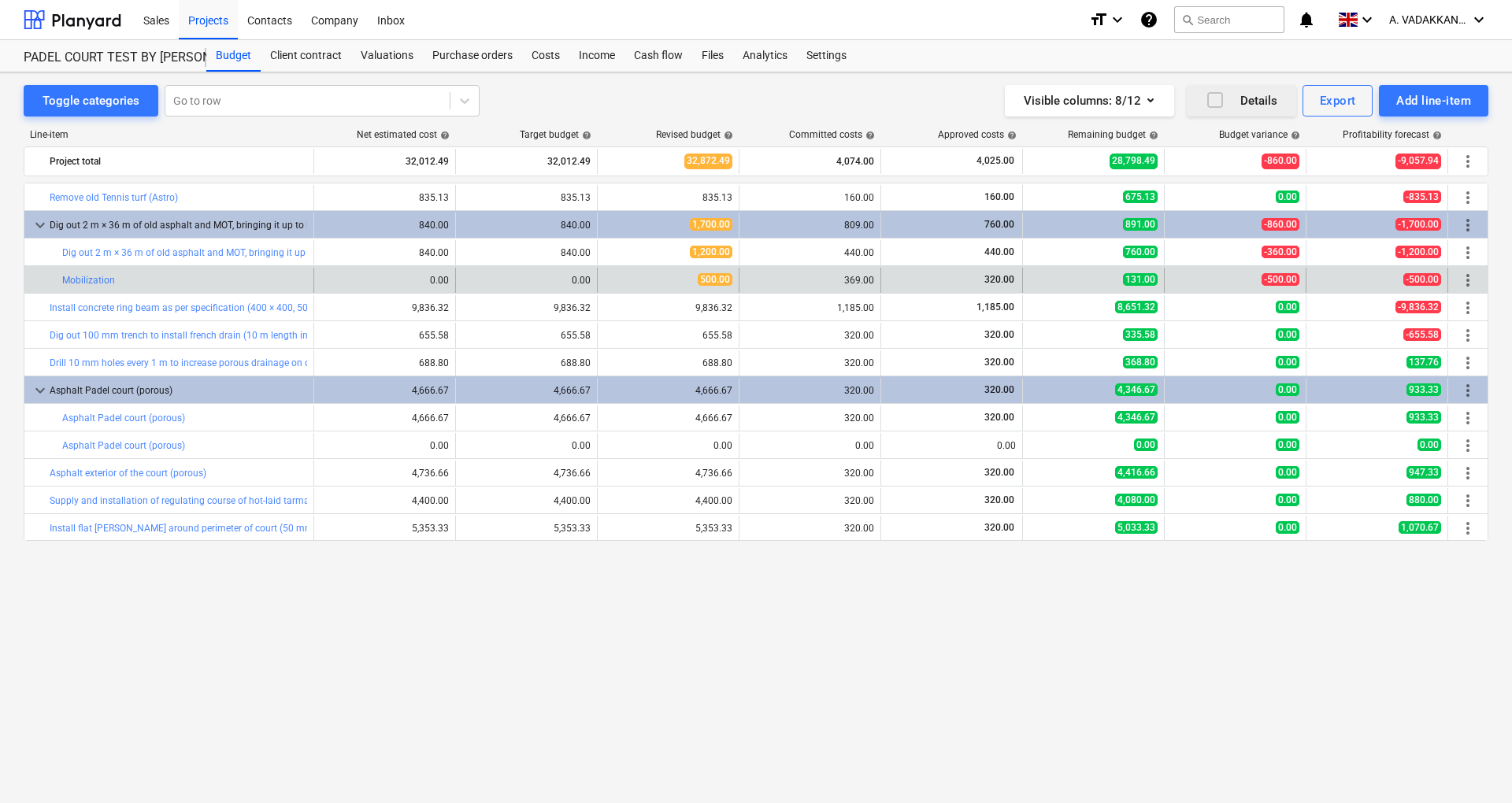
drag, startPoint x: 1428, startPoint y: 617, endPoint x: 1463, endPoint y: 611, distance: 35.5
drag, startPoint x: 1398, startPoint y: 618, endPoint x: 1462, endPoint y: 633, distance: 65.7
drag, startPoint x: 1446, startPoint y: 636, endPoint x: 1362, endPoint y: 623, distance: 85.0
drag, startPoint x: 1339, startPoint y: 640, endPoint x: 1450, endPoint y: 641, distance: 111.0
click at [1384, 677] on div "bar_chart Remove old Tennis turf (Astro) 835.13 835.13 edit 835.13 160.00 160.0…" at bounding box center [756, 461] width 1464 height 556
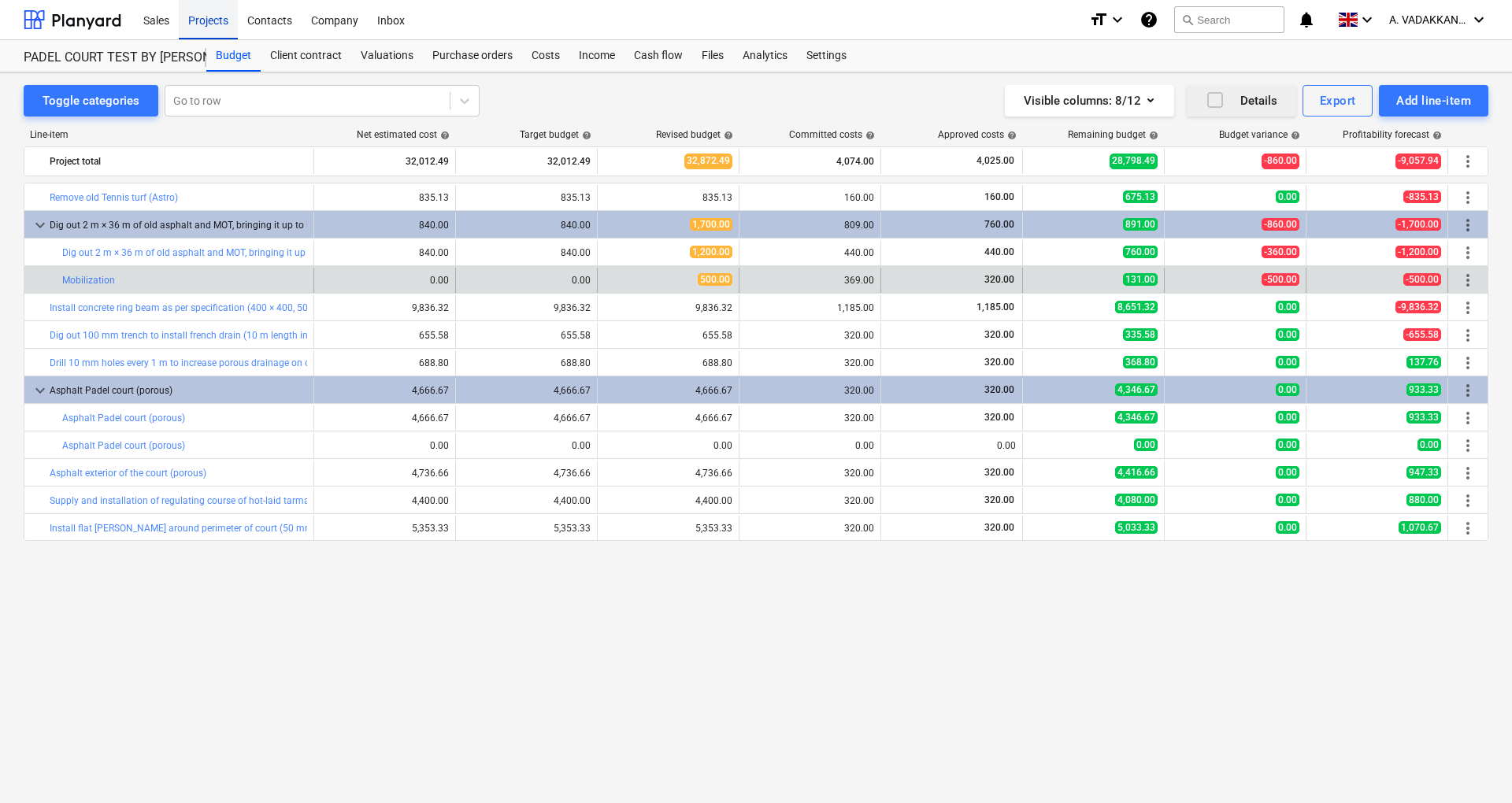
click at [221, 22] on div "Projects" at bounding box center [208, 18] width 59 height 40
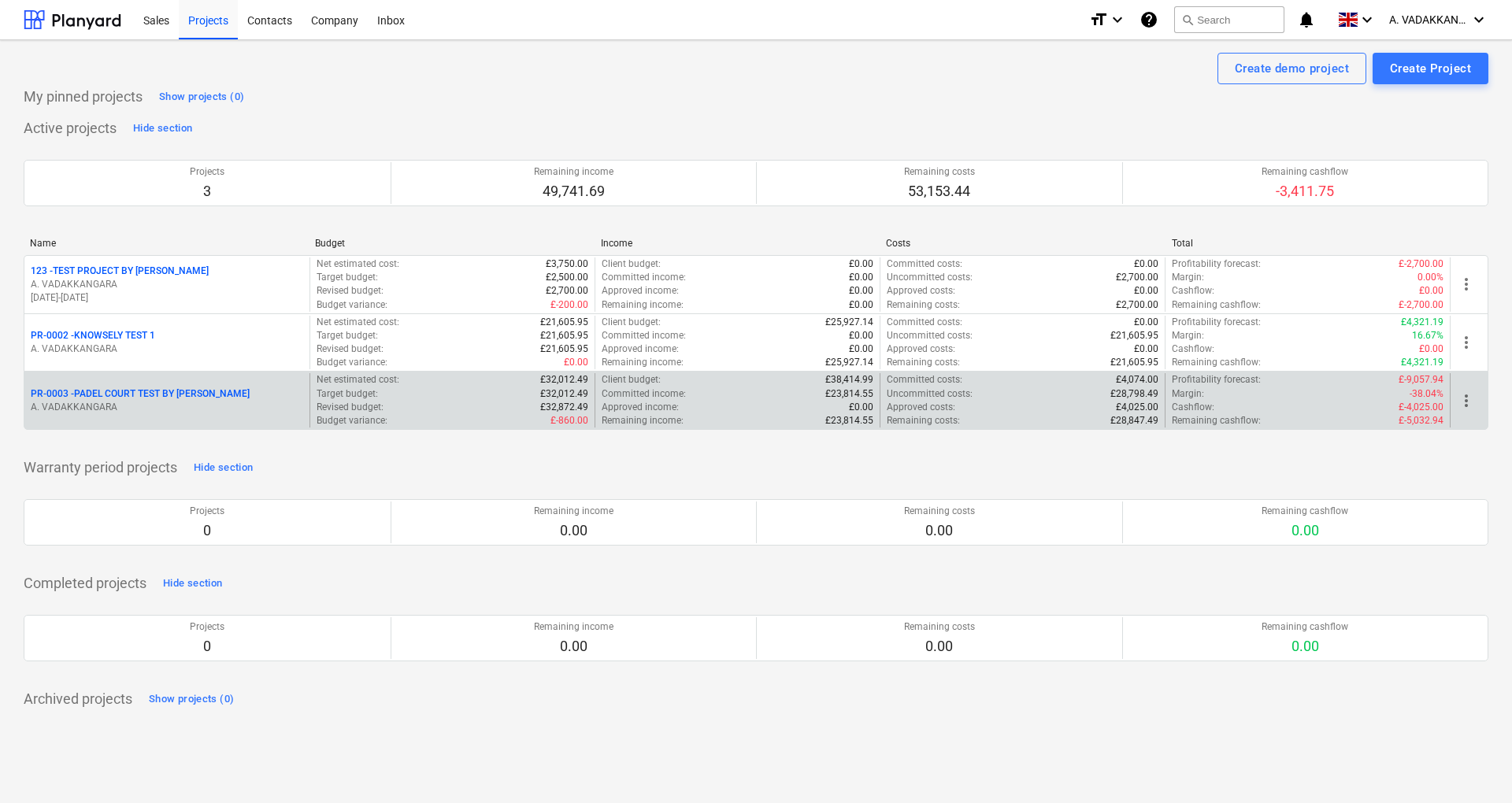
click at [622, 406] on p "Approved income :" at bounding box center [640, 407] width 77 height 14
click at [146, 414] on div "PR-0003 - PADEL COURT TEST BY [PERSON_NAME] VADAKKANGARA" at bounding box center [166, 401] width 285 height 54
click at [266, 395] on div "PR-0003 - PADEL COURT TEST BY [PERSON_NAME]" at bounding box center [167, 394] width 272 height 14
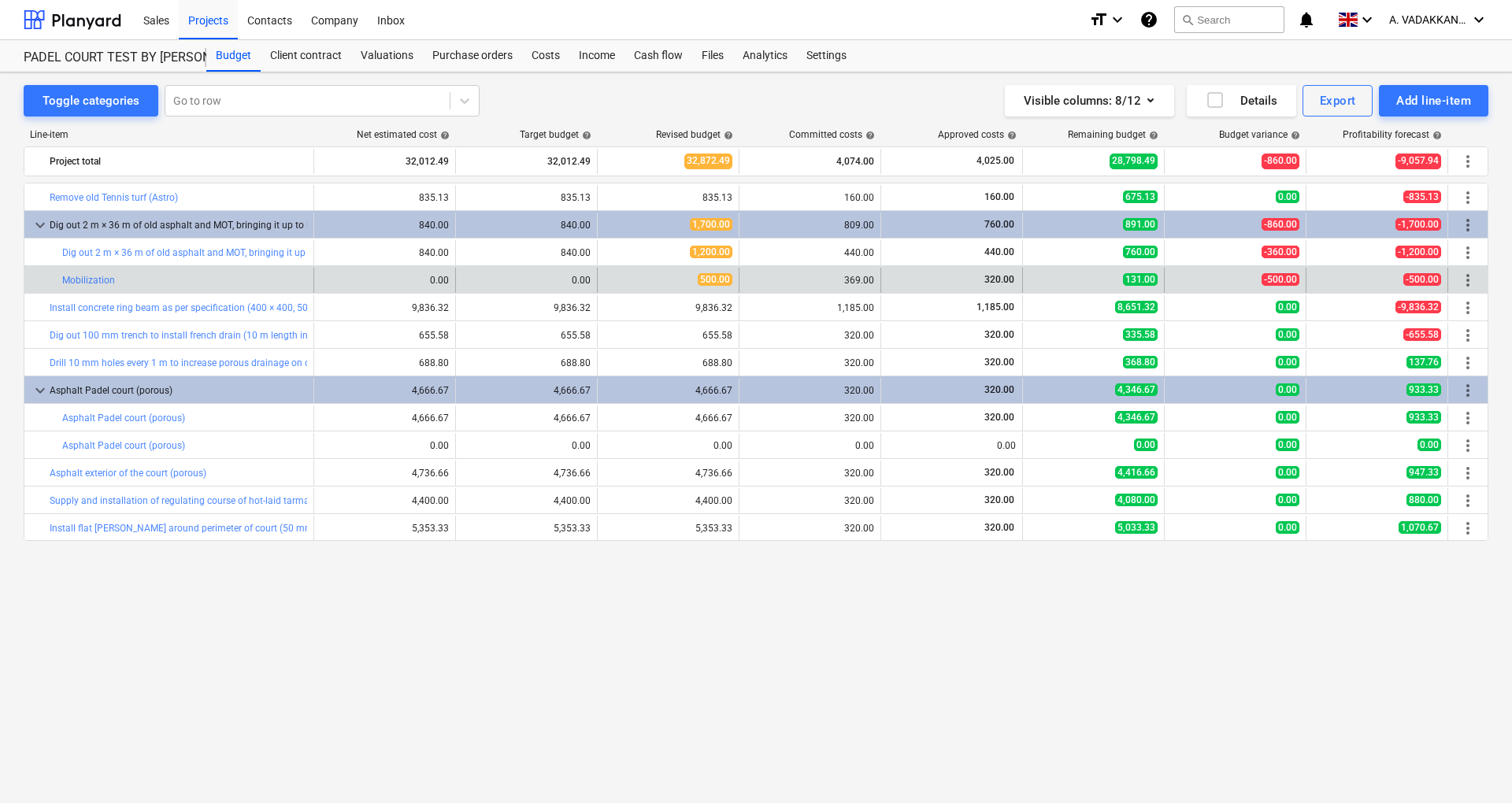
click at [153, 287] on div "bar_chart Mobilization" at bounding box center [185, 280] width 245 height 25
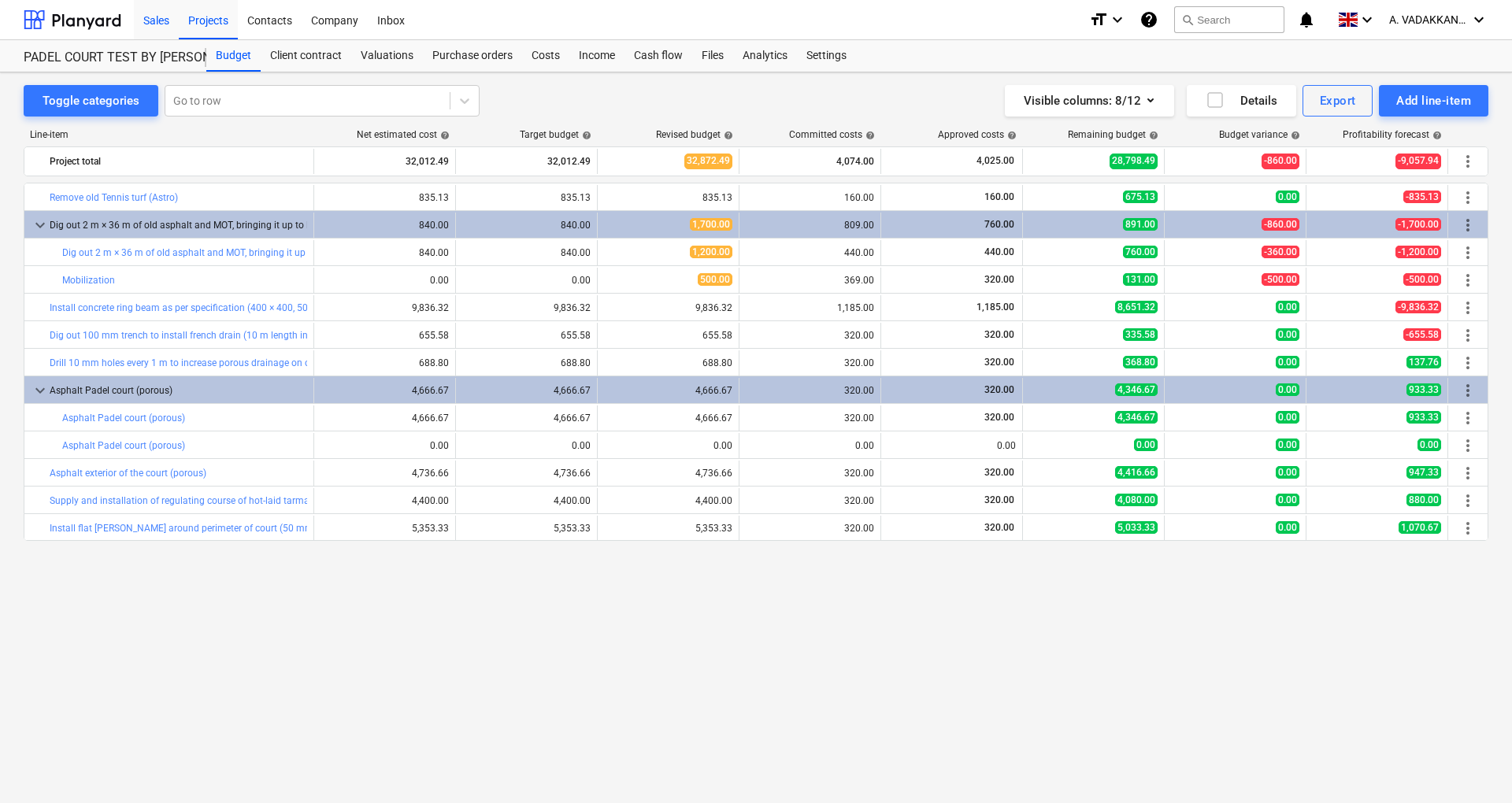
click at [151, 26] on div "Sales" at bounding box center [157, 18] width 45 height 40
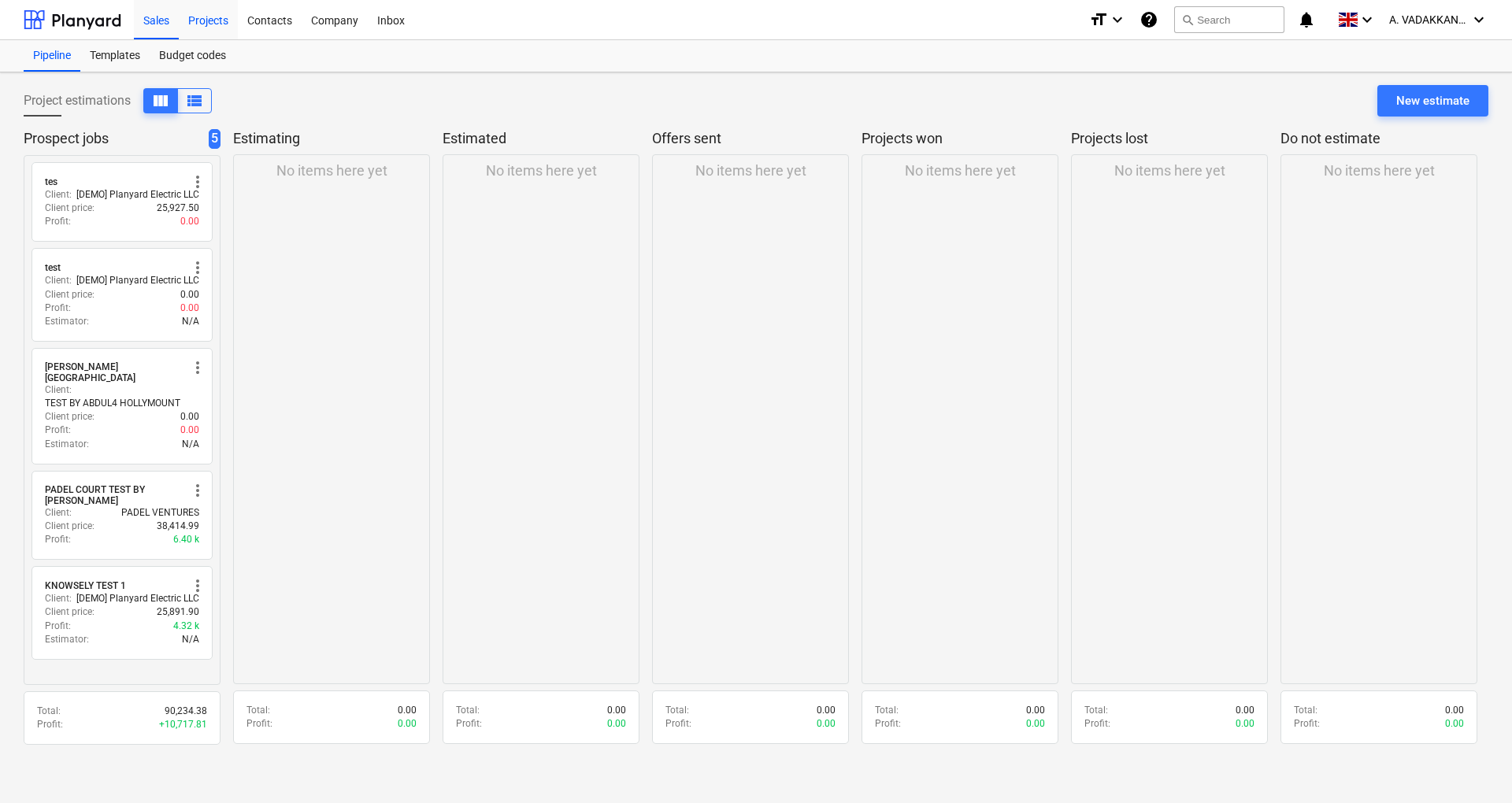
click at [209, 12] on div "Projects" at bounding box center [208, 18] width 59 height 40
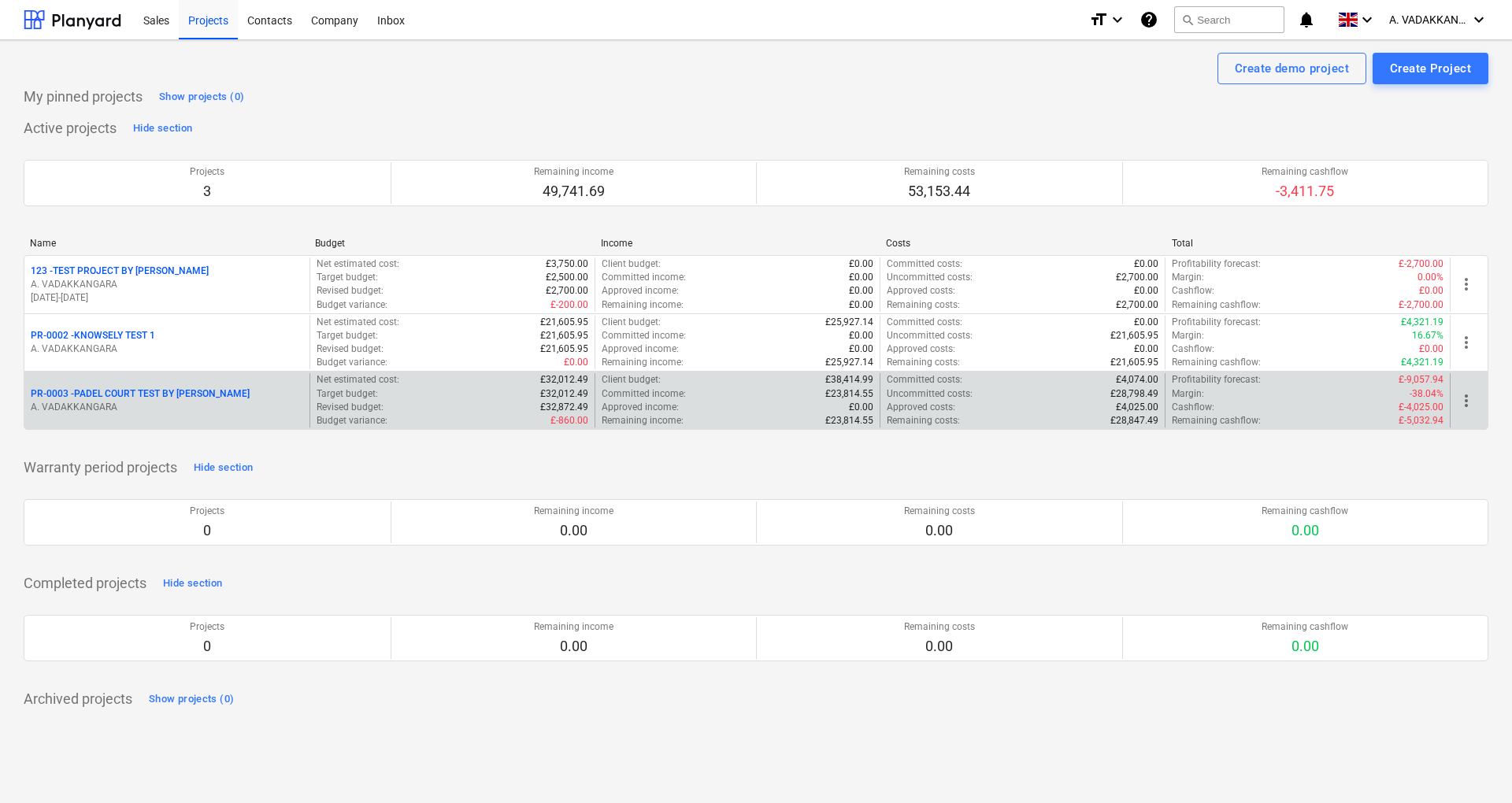
click at [109, 389] on p "PR-0003 - PADEL COURT TEST BY [PERSON_NAME]" at bounding box center [140, 394] width 219 height 14
click at [121, 399] on p "PR-0003 - PADEL COURT TEST BY [PERSON_NAME]" at bounding box center [140, 394] width 219 height 14
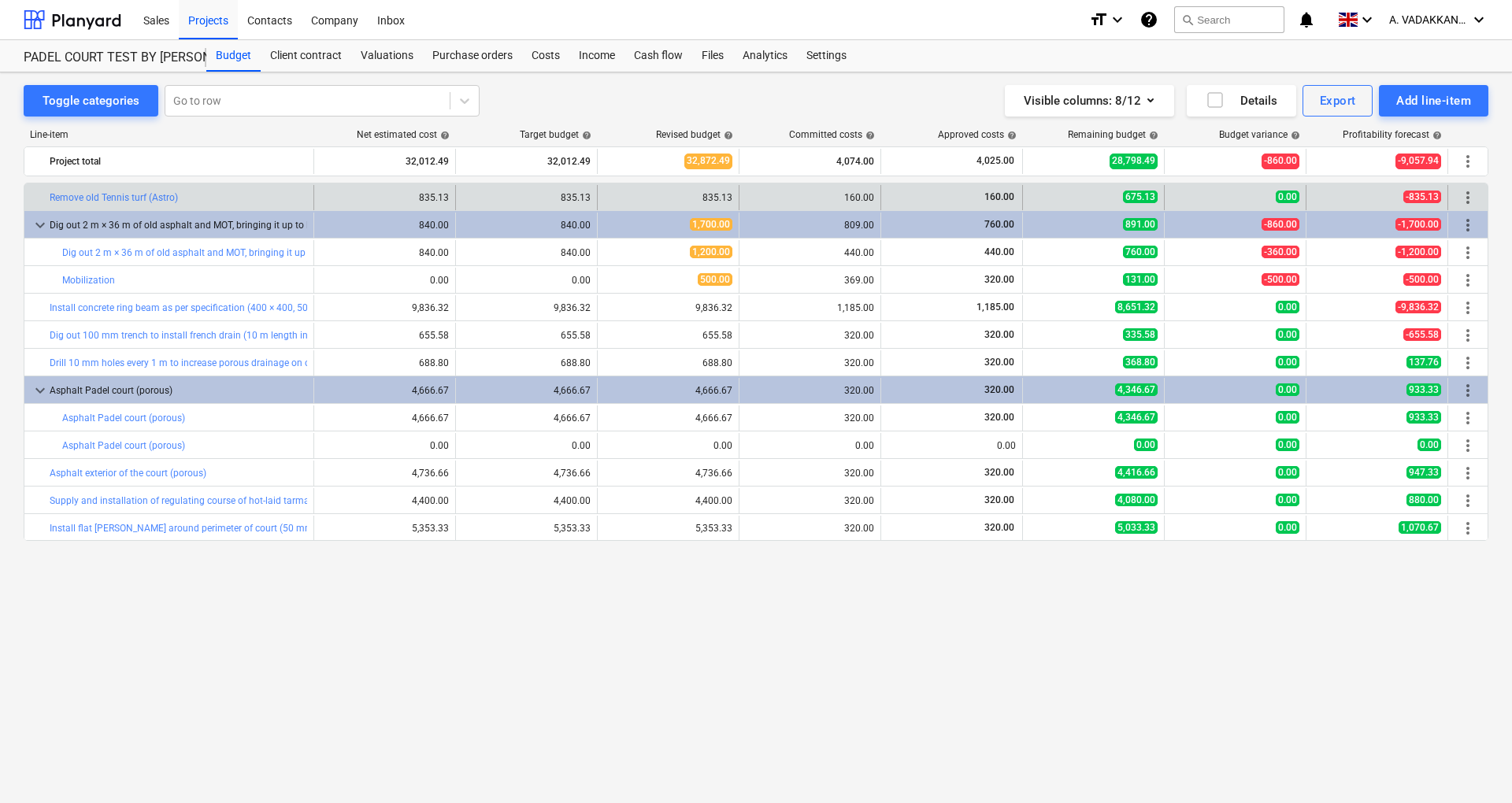
click at [1469, 203] on span "more_vert" at bounding box center [1467, 197] width 18 height 18
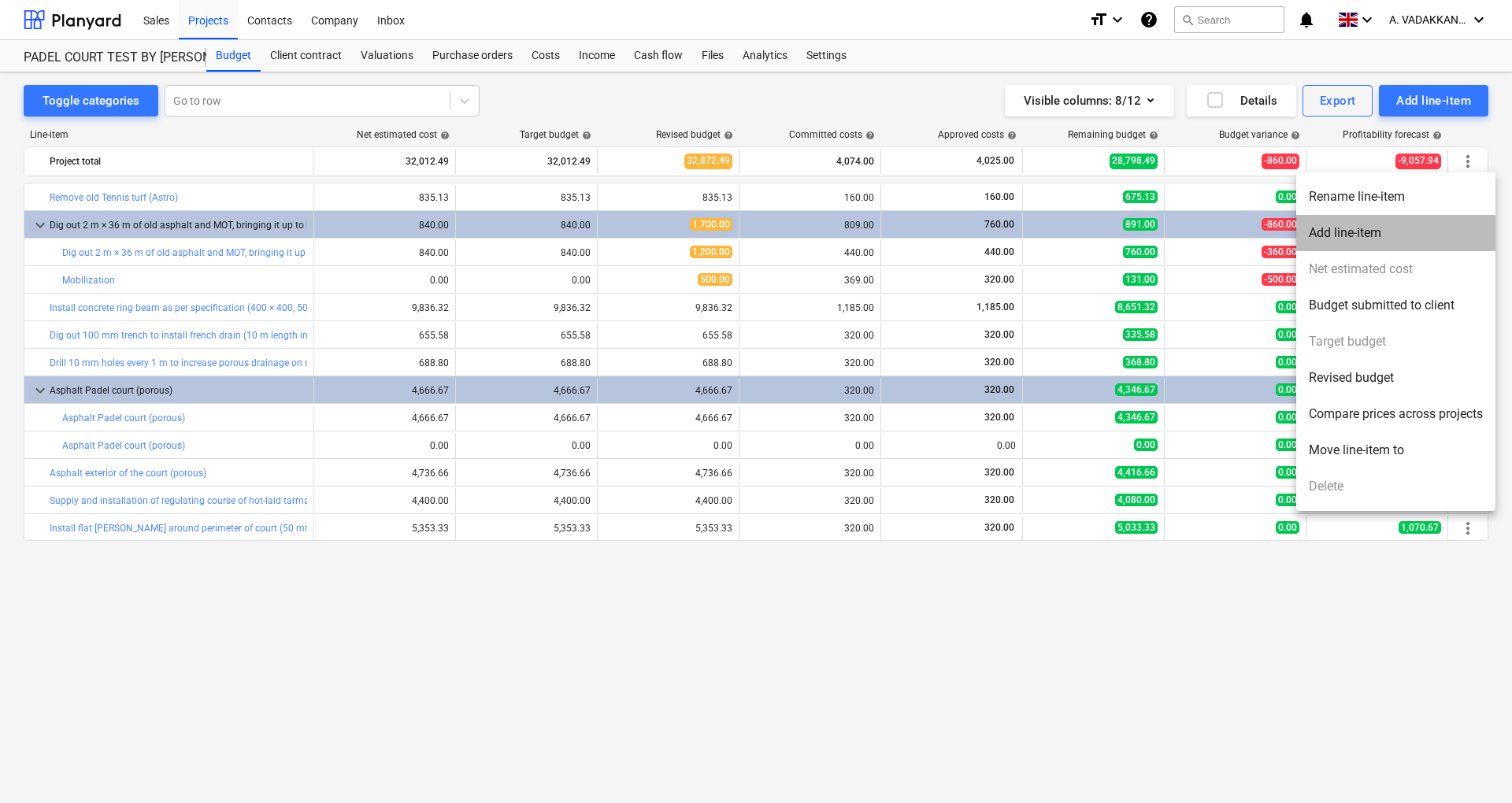
click at [1370, 230] on li "Add line-item" at bounding box center [1395, 232] width 199 height 36
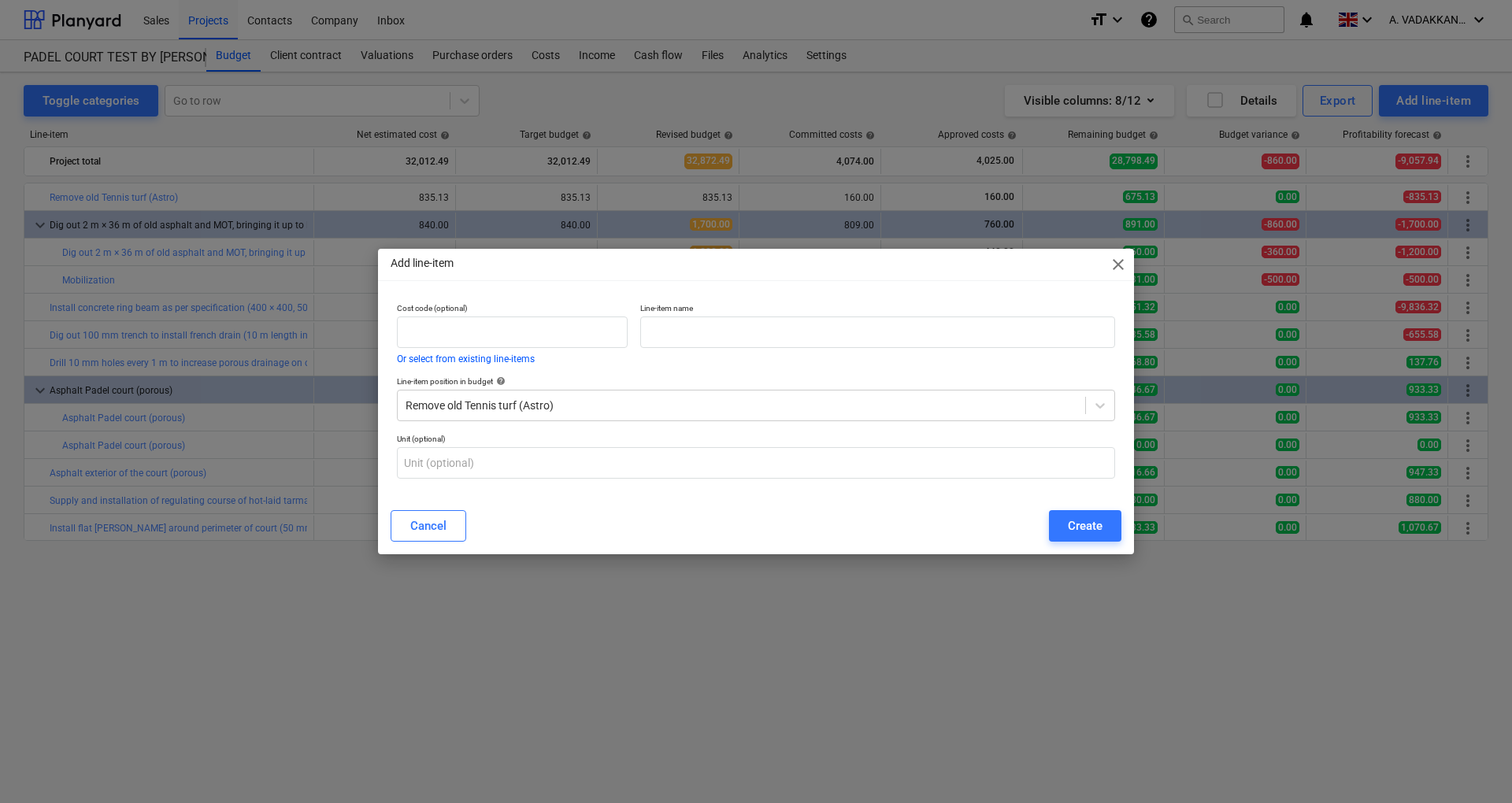
click at [1122, 262] on span "close" at bounding box center [1117, 263] width 18 height 18
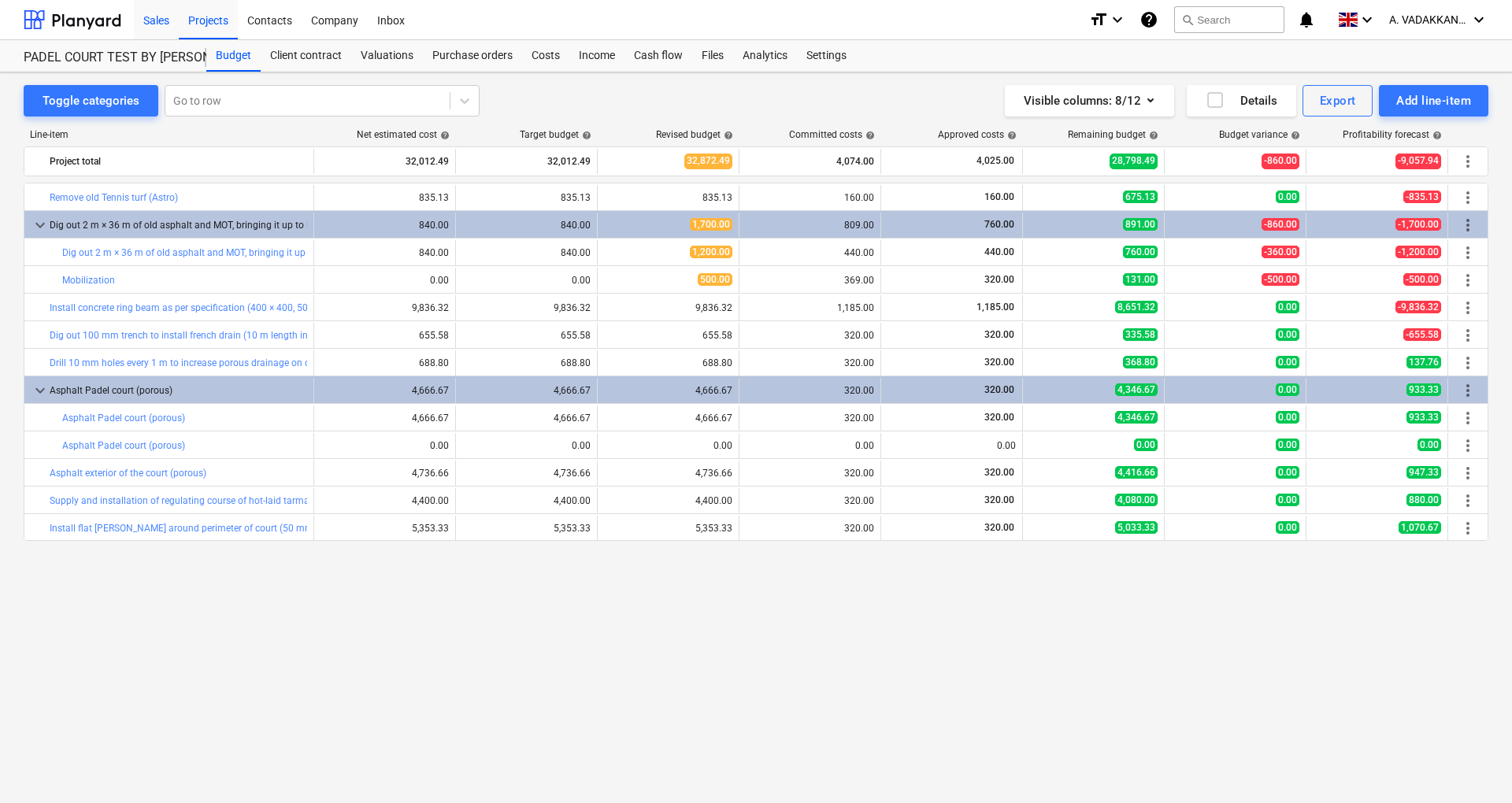
click at [164, 23] on div "Sales" at bounding box center [157, 18] width 45 height 40
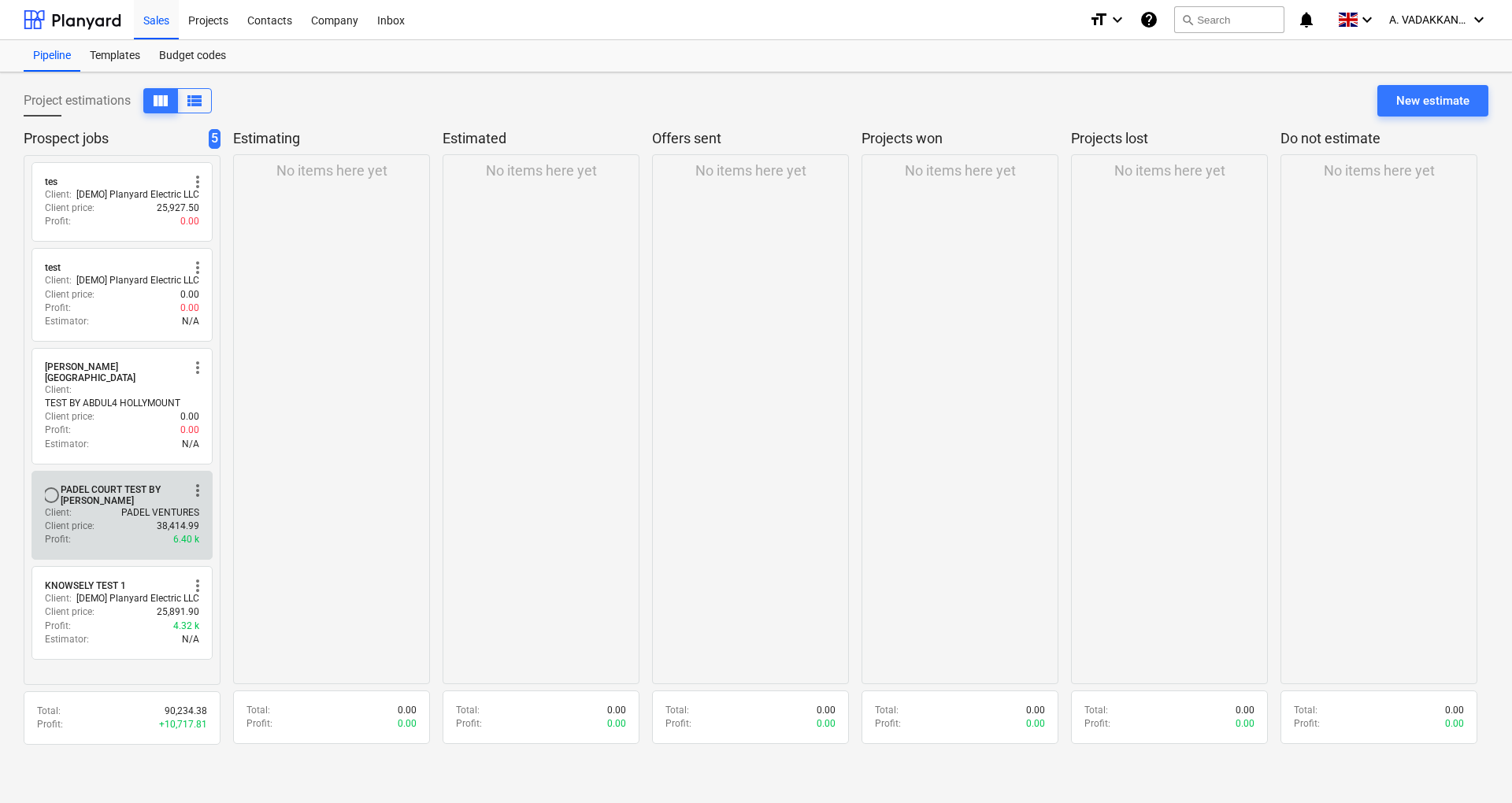
click at [54, 506] on p "Client :" at bounding box center [58, 513] width 27 height 14
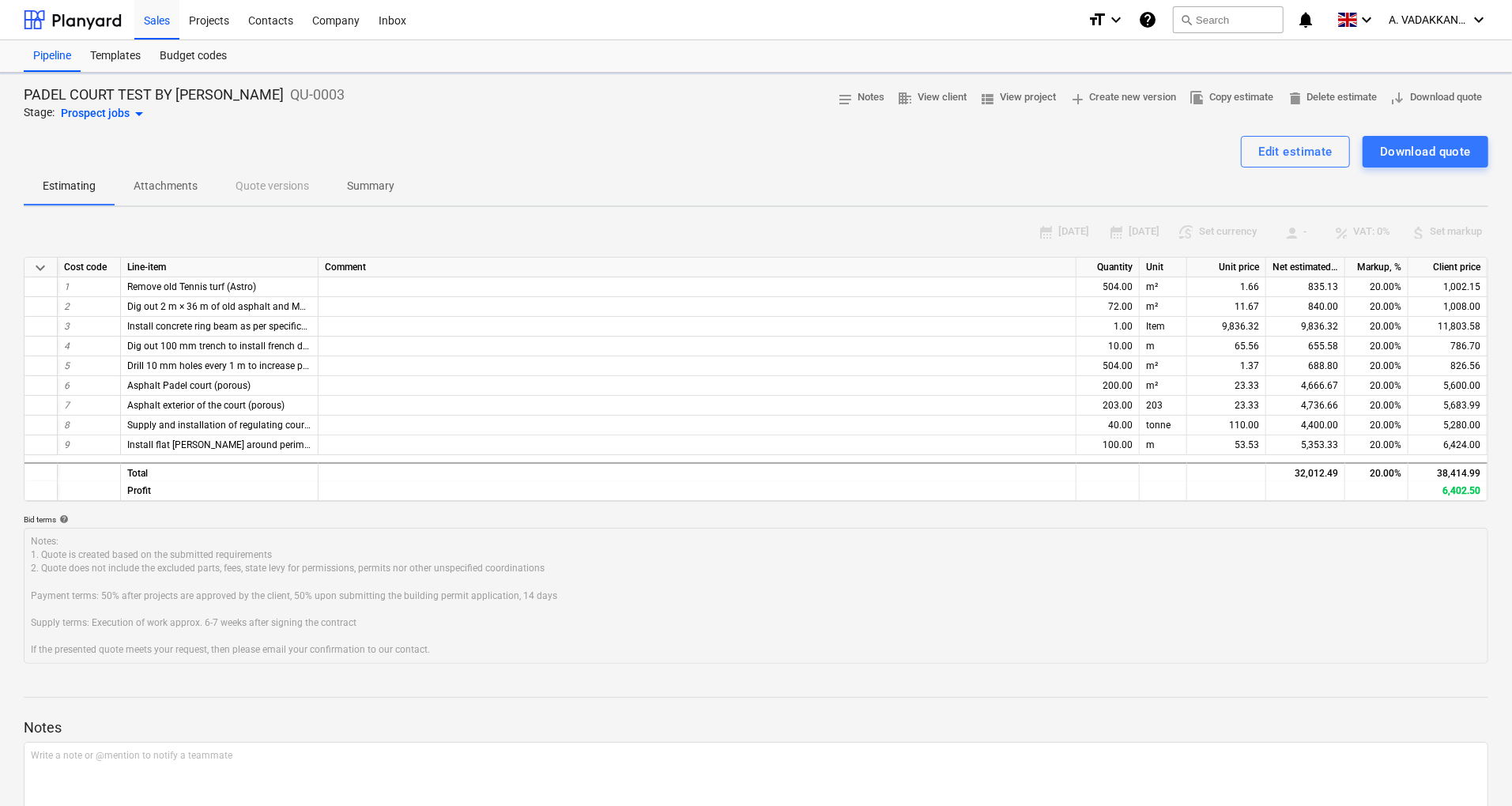
type textarea "x"
click at [211, 15] on div "Projects" at bounding box center [209, 19] width 60 height 40
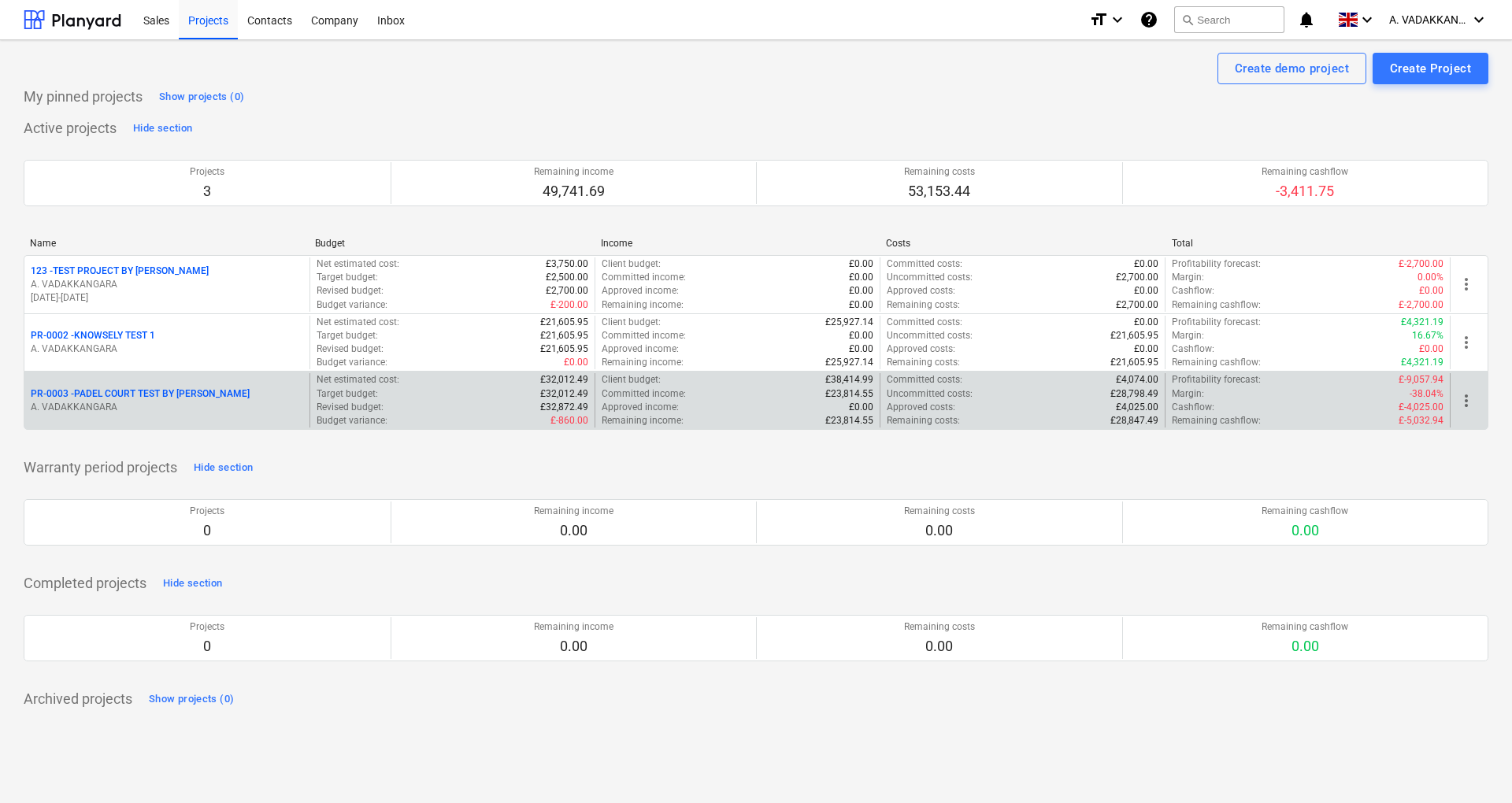
click at [89, 401] on p "A. VADAKKANGARA" at bounding box center [167, 407] width 272 height 14
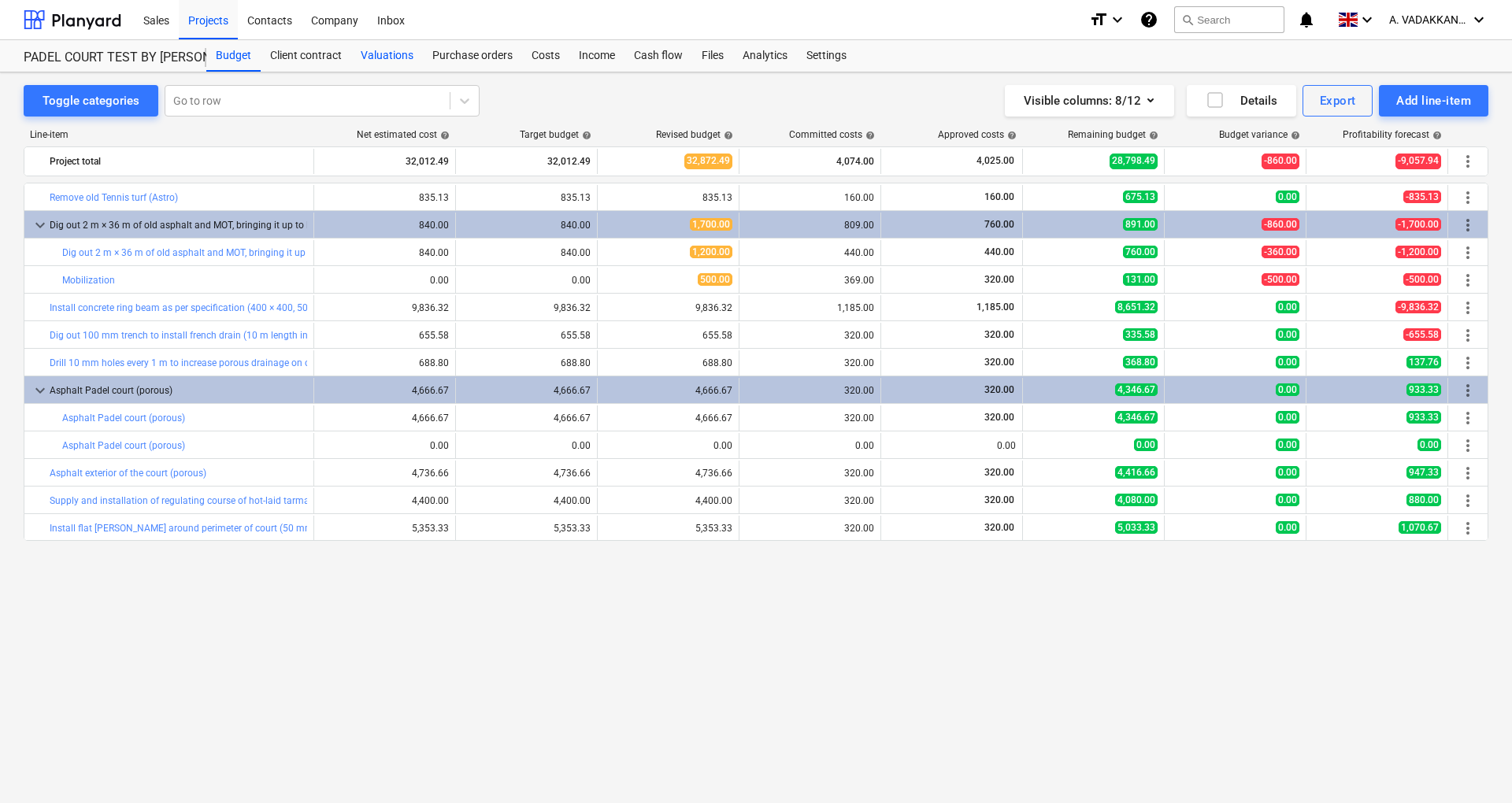
click at [369, 58] on div "Valuations" at bounding box center [387, 55] width 72 height 31
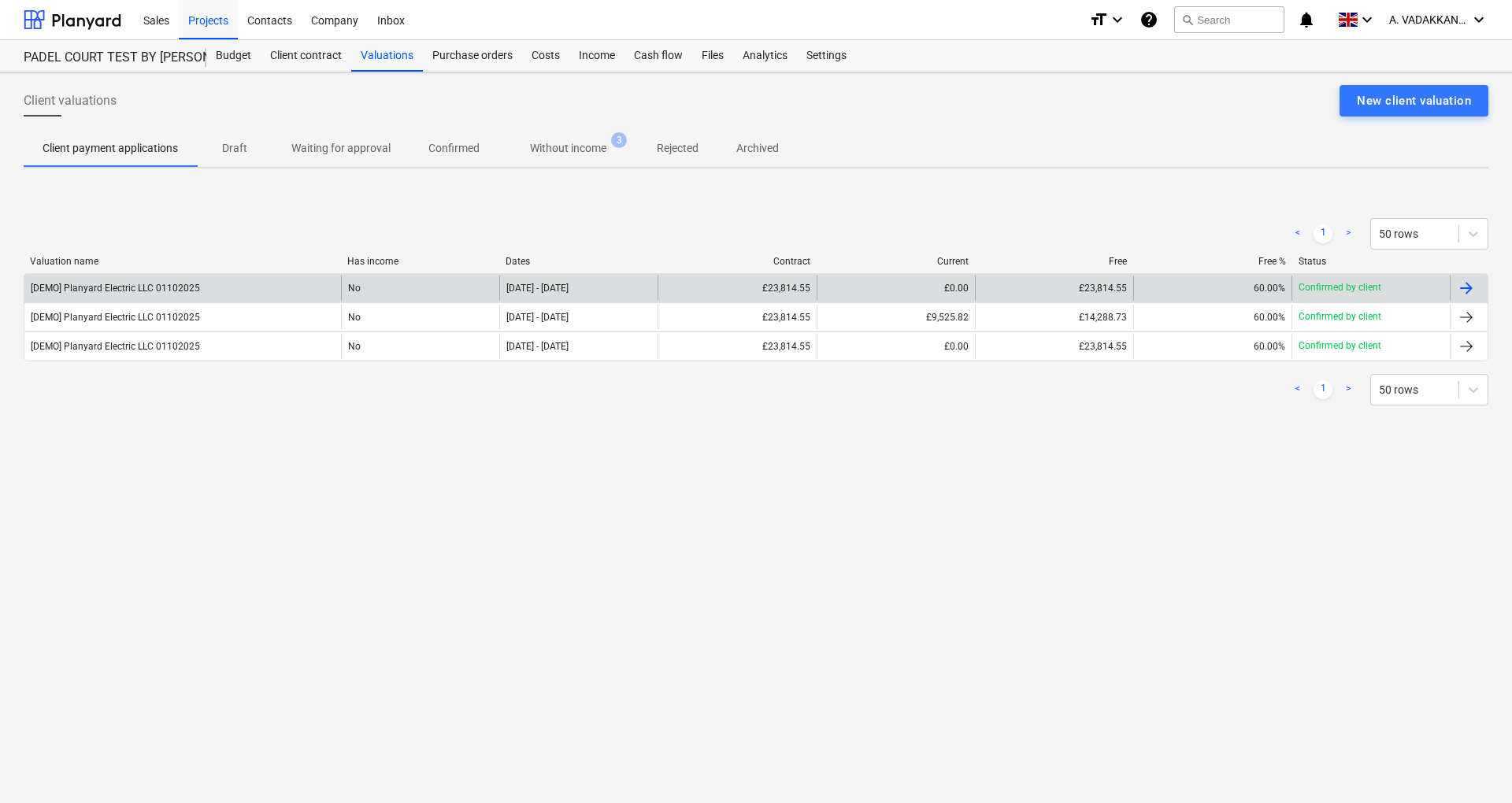
click at [1381, 287] on div "Confirmed by client" at bounding box center [1370, 288] width 158 height 25
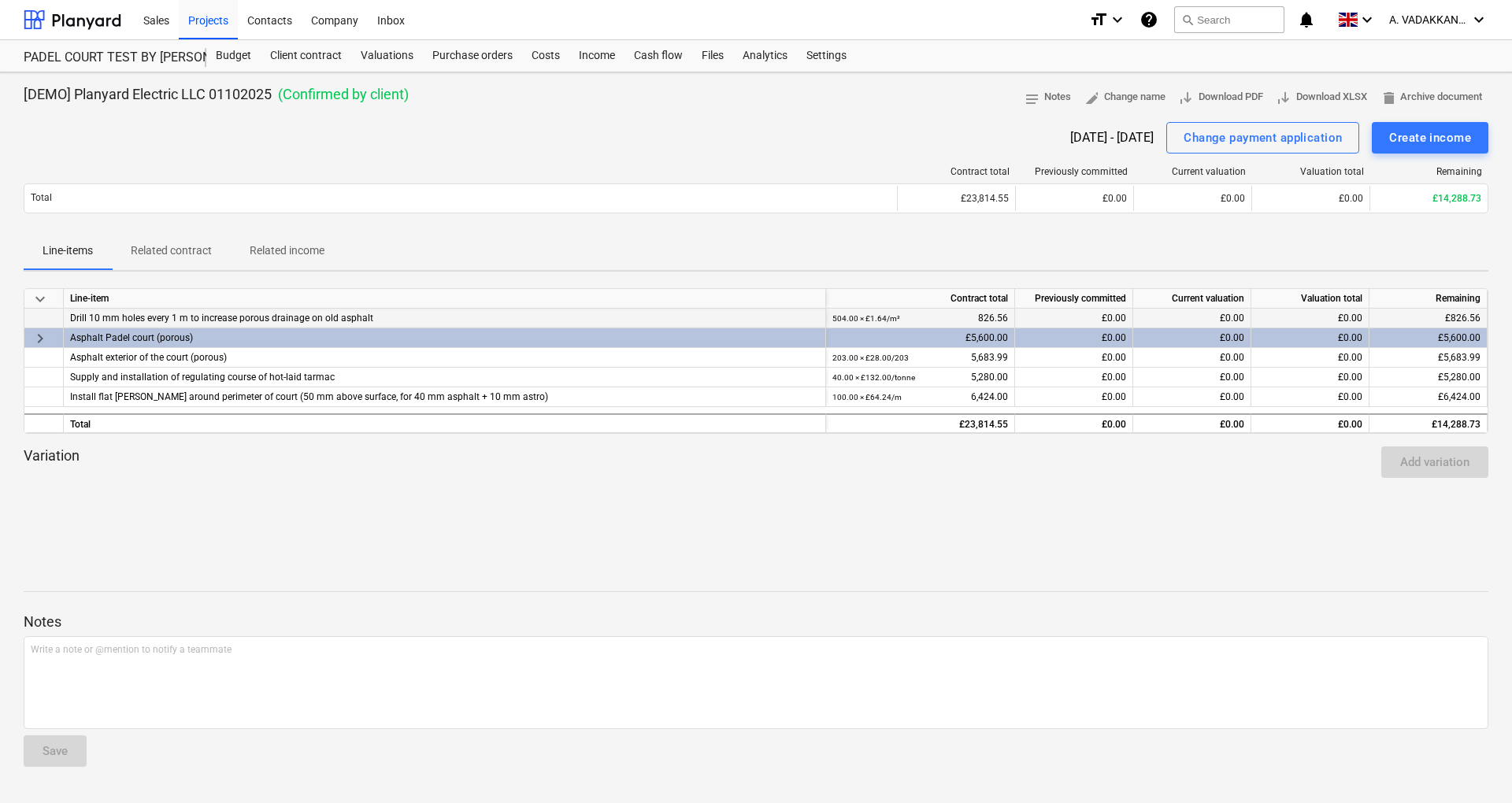
click at [1179, 313] on div "£0.00" at bounding box center [1191, 318] width 118 height 19
click at [1203, 340] on div "£0.00" at bounding box center [1191, 338] width 118 height 19
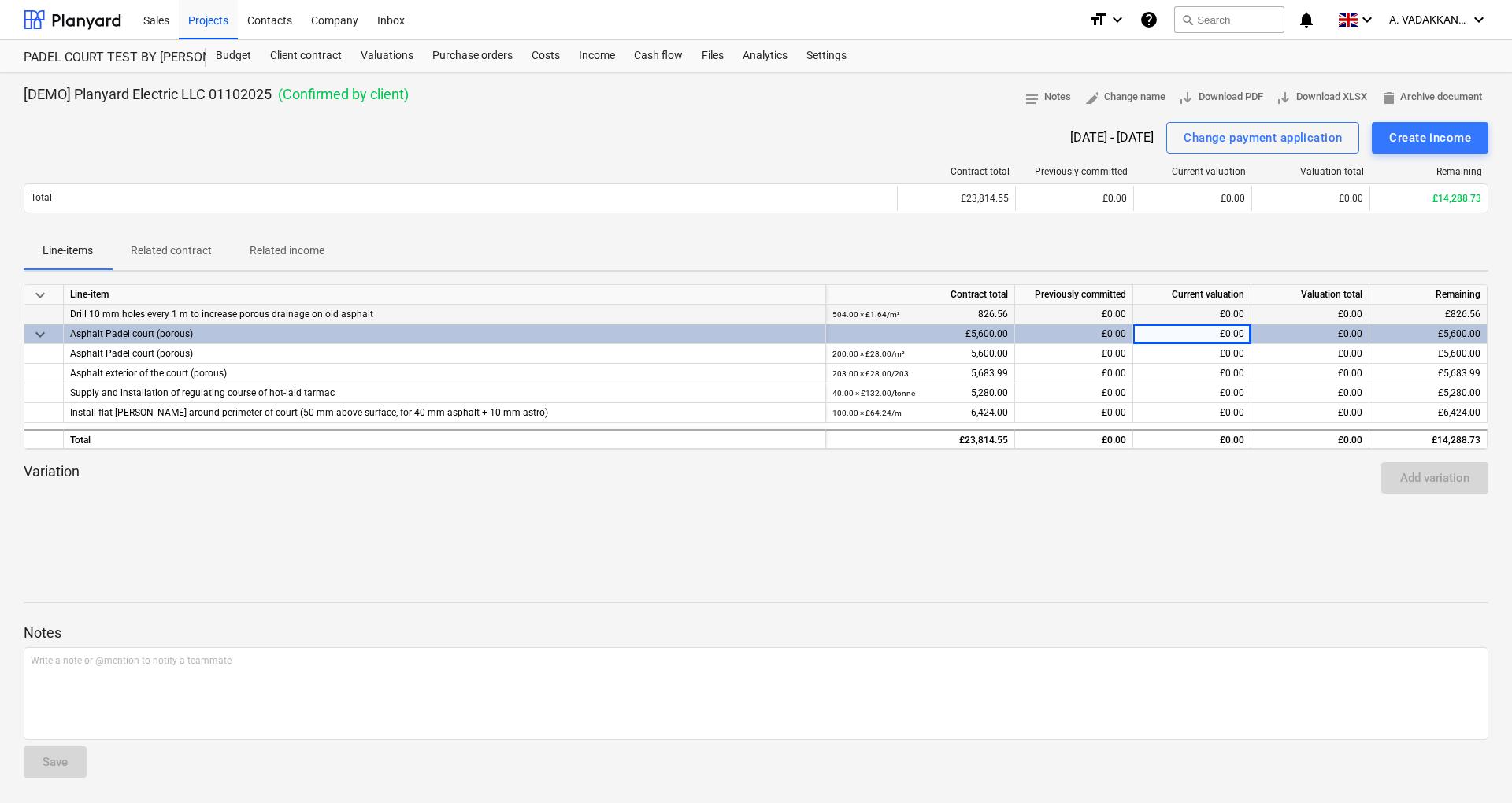
click at [1207, 308] on div "£0.00" at bounding box center [1191, 314] width 118 height 19
click at [1226, 333] on div "£0.00" at bounding box center [1191, 334] width 118 height 19
